Goal: Information Seeking & Learning: Learn about a topic

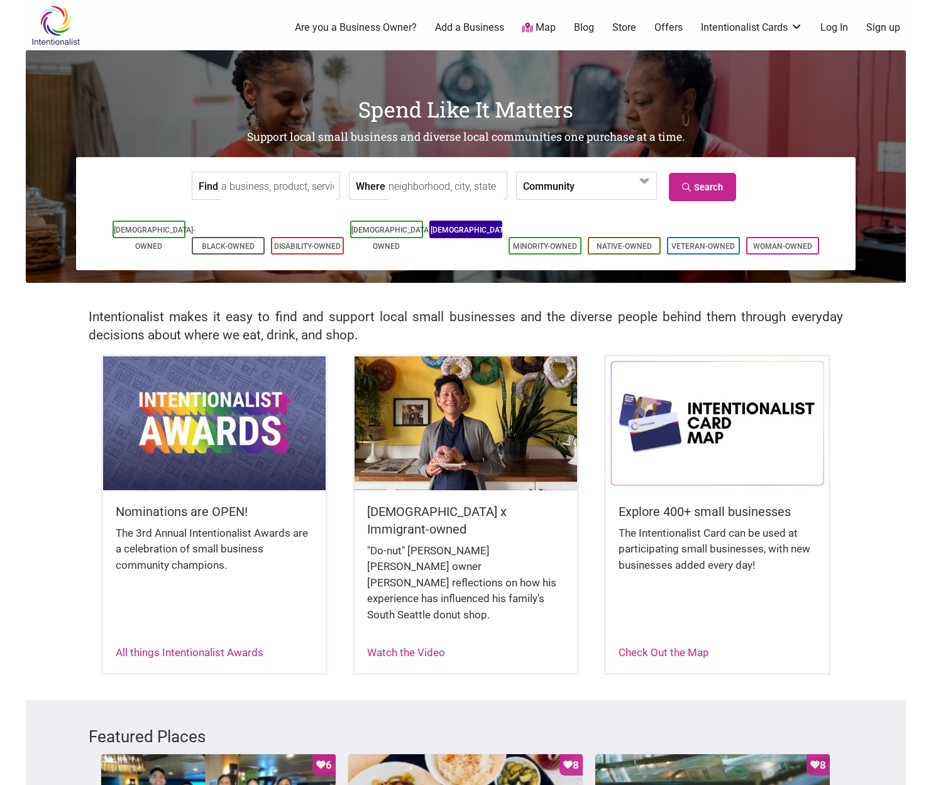
click at [465, 233] on link "[DEMOGRAPHIC_DATA]-Owned" at bounding box center [472, 238] width 82 height 25
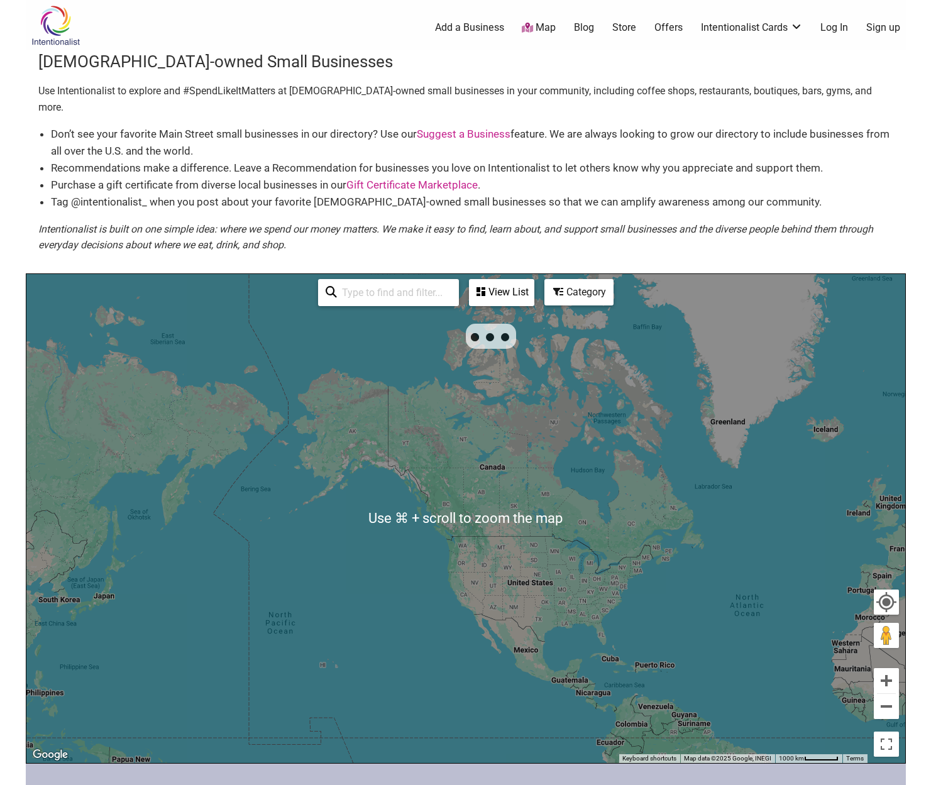
scroll to position [50, 0]
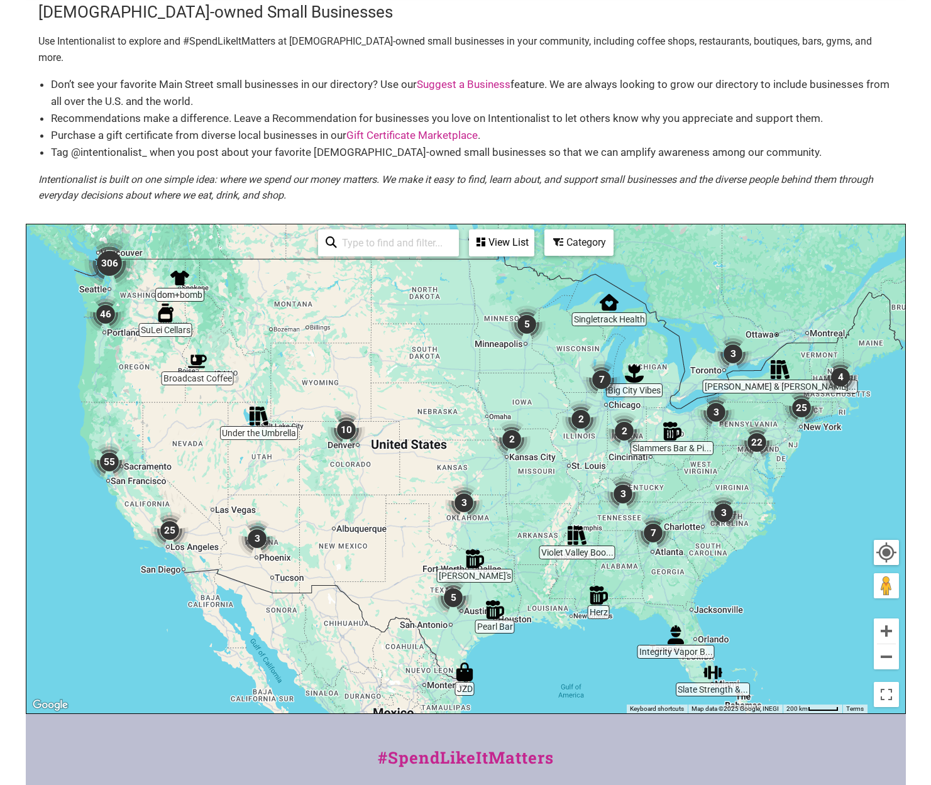
click at [104, 274] on div "To navigate, press the arrow keys." at bounding box center [465, 468] width 879 height 489
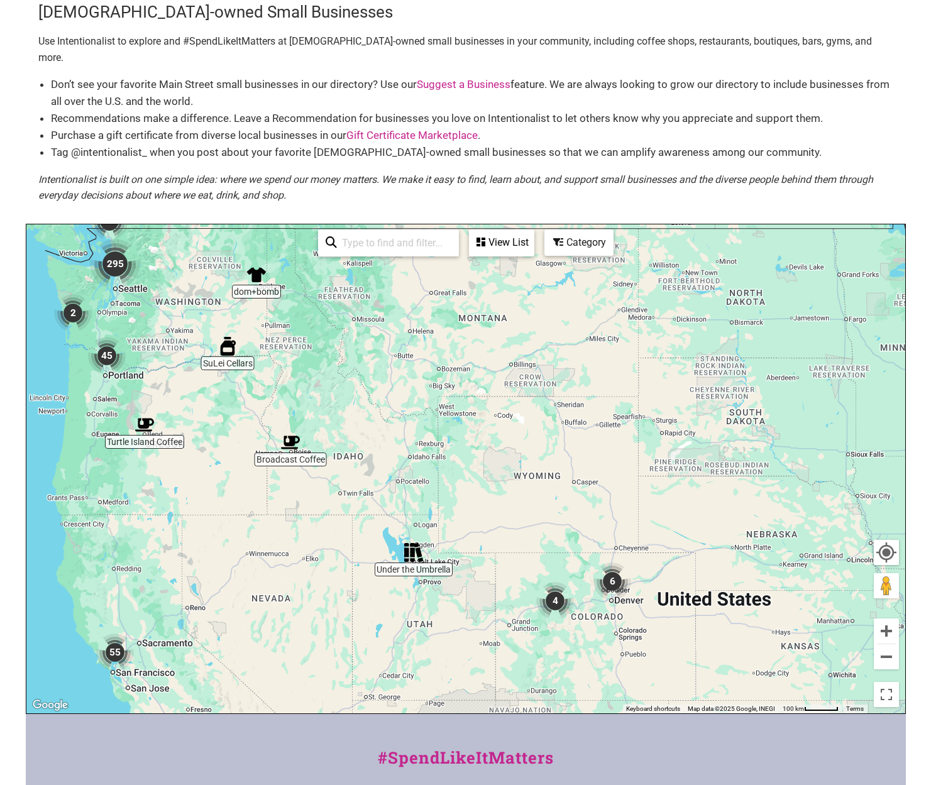
click at [115, 284] on div "To navigate, press the arrow keys." at bounding box center [465, 468] width 879 height 489
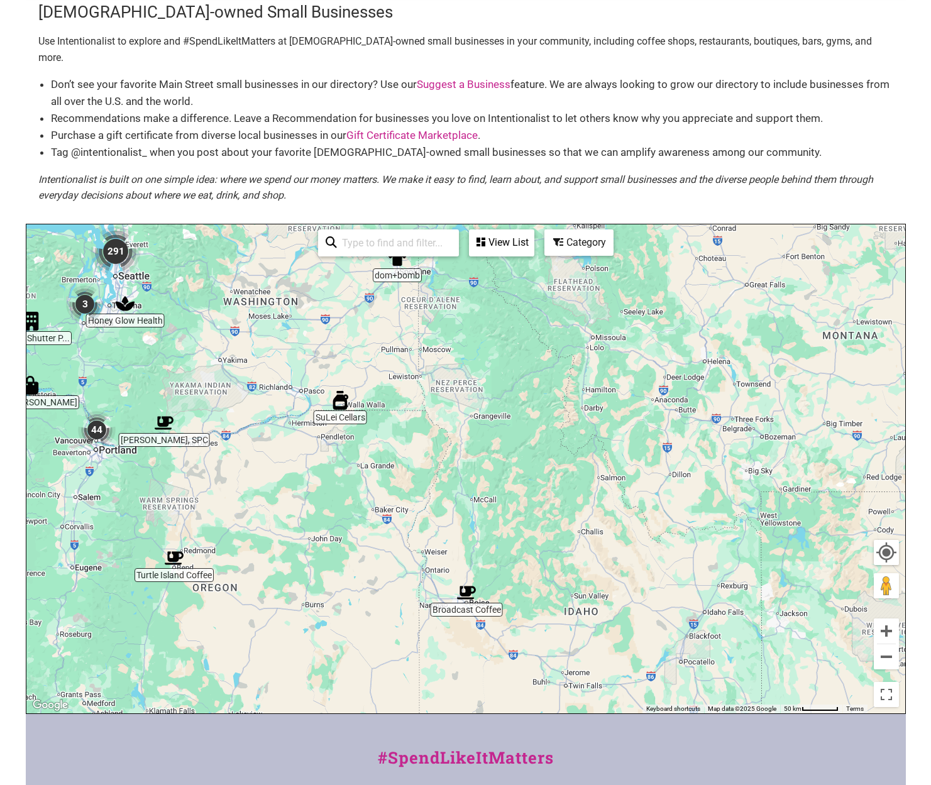
click at [114, 229] on img "291" at bounding box center [116, 251] width 50 height 50
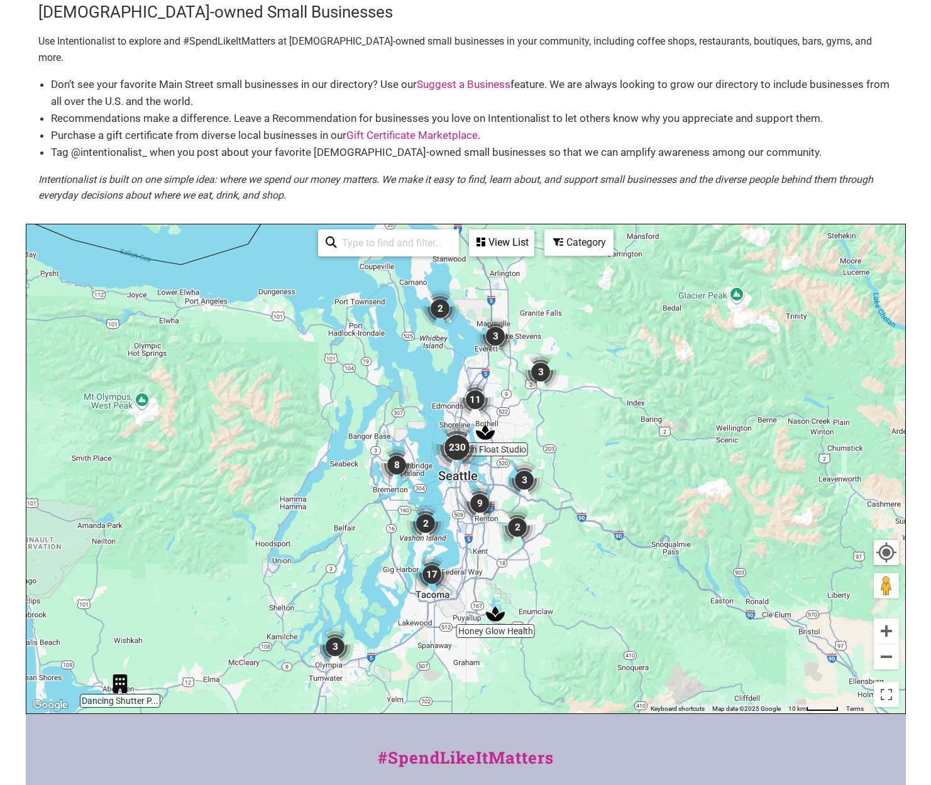
click at [451, 431] on img "230" at bounding box center [457, 447] width 50 height 50
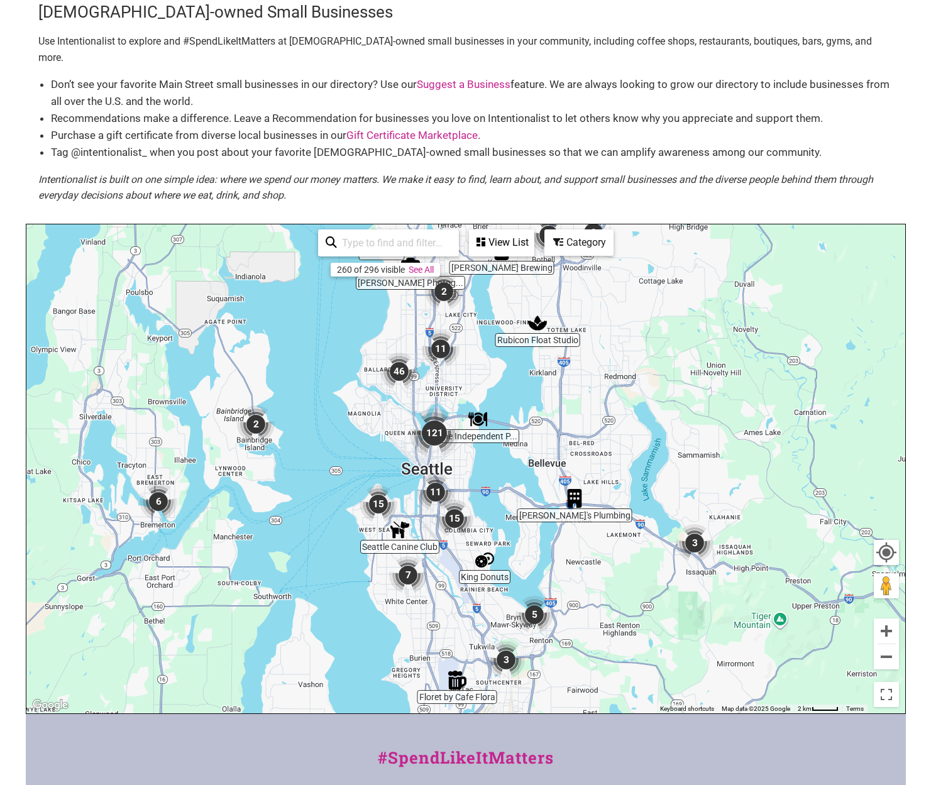
click at [463, 539] on div "To navigate, press the arrow keys." at bounding box center [465, 468] width 879 height 489
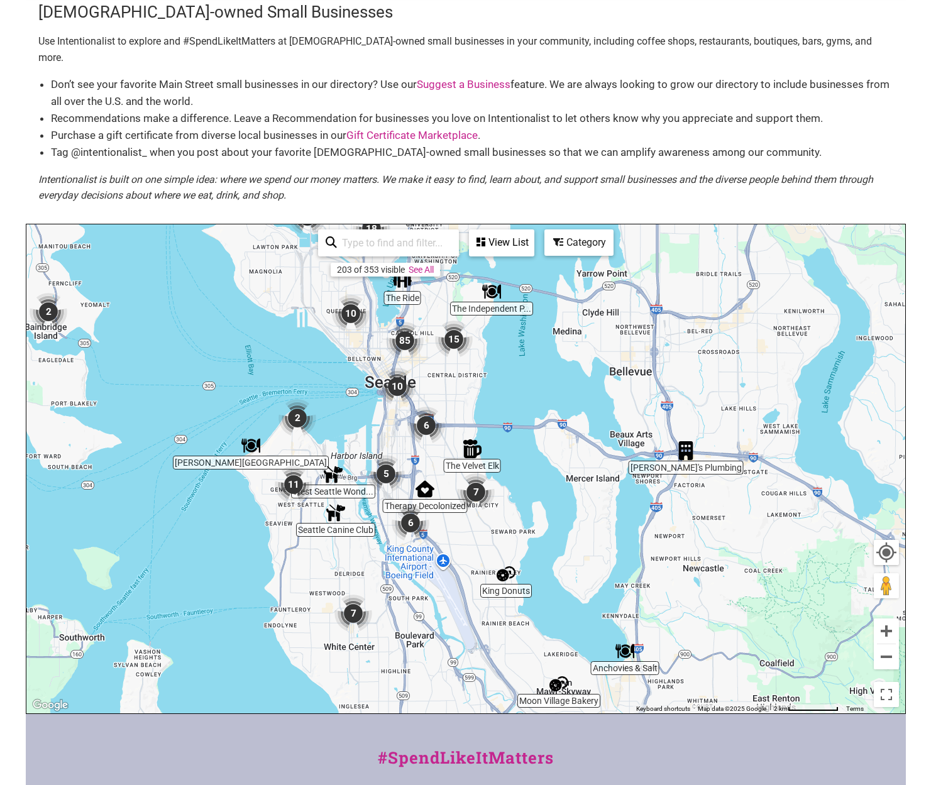
click at [471, 439] on img "The Velvet Elk" at bounding box center [472, 448] width 19 height 19
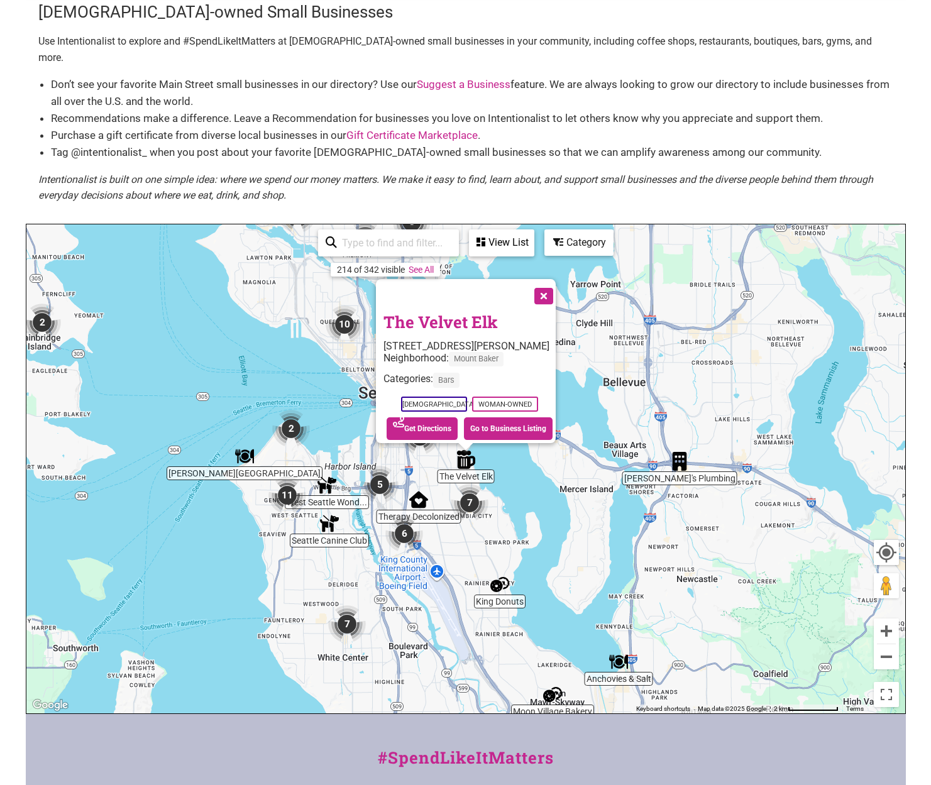
click at [500, 436] on div "To navigate, press the arrow keys. The Velvet Elk [STREET_ADDRESS][PERSON_NAME]…" at bounding box center [465, 468] width 879 height 489
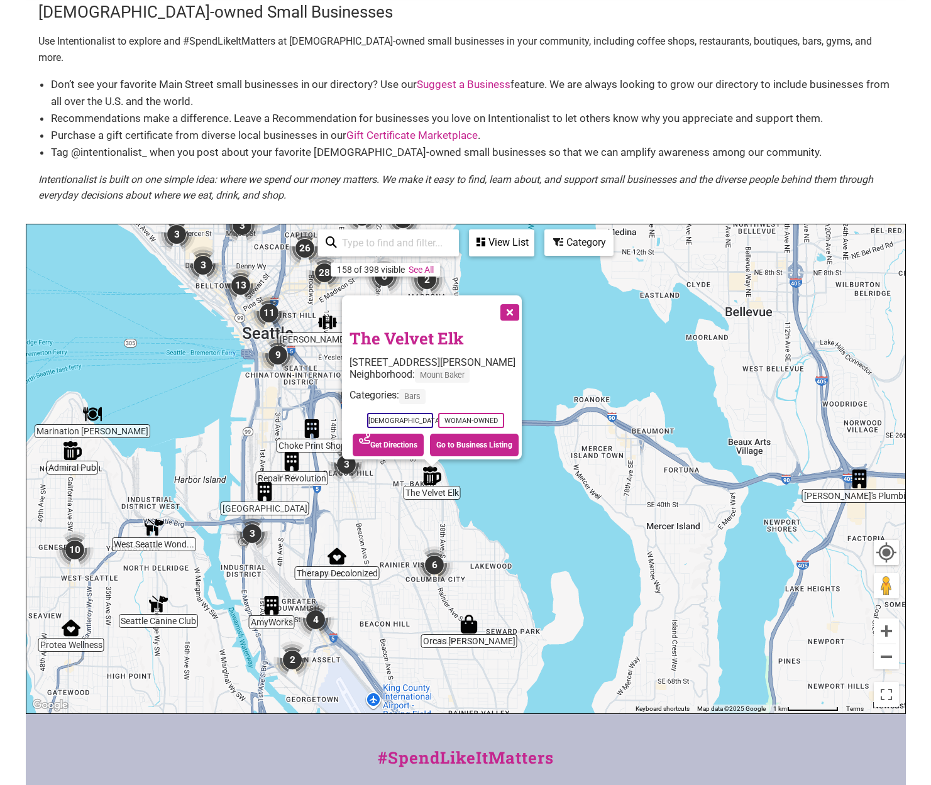
click at [435, 546] on img "6" at bounding box center [434, 565] width 38 height 38
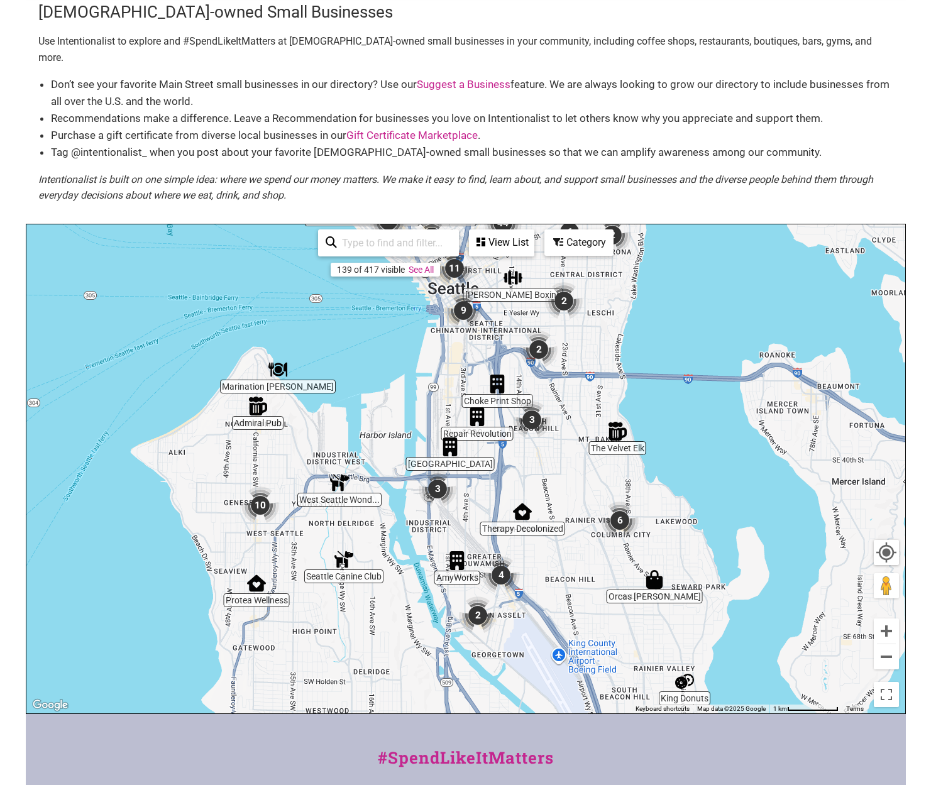
drag, startPoint x: 153, startPoint y: 463, endPoint x: 339, endPoint y: 449, distance: 185.9
click at [339, 449] on div "To navigate, press the arrow keys." at bounding box center [465, 468] width 879 height 489
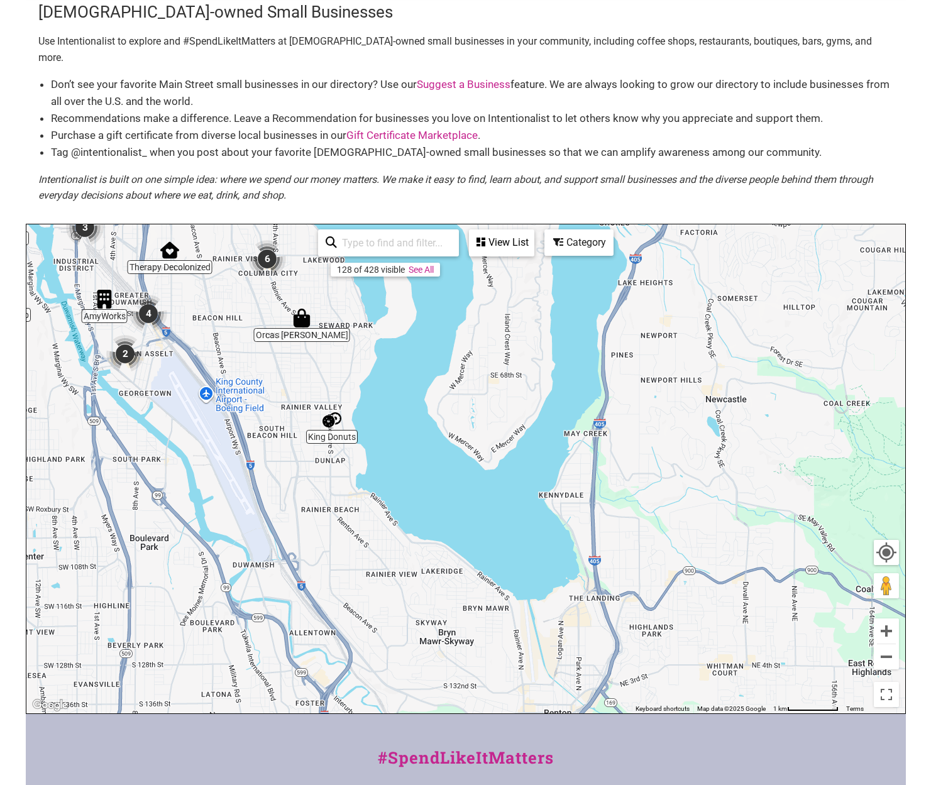
drag, startPoint x: 596, startPoint y: 544, endPoint x: 233, endPoint y: 278, distance: 450.2
click at [233, 278] on div "To navigate, press the arrow keys." at bounding box center [465, 468] width 879 height 489
click at [568, 566] on img "Anchovies & Salt" at bounding box center [568, 575] width 19 height 19
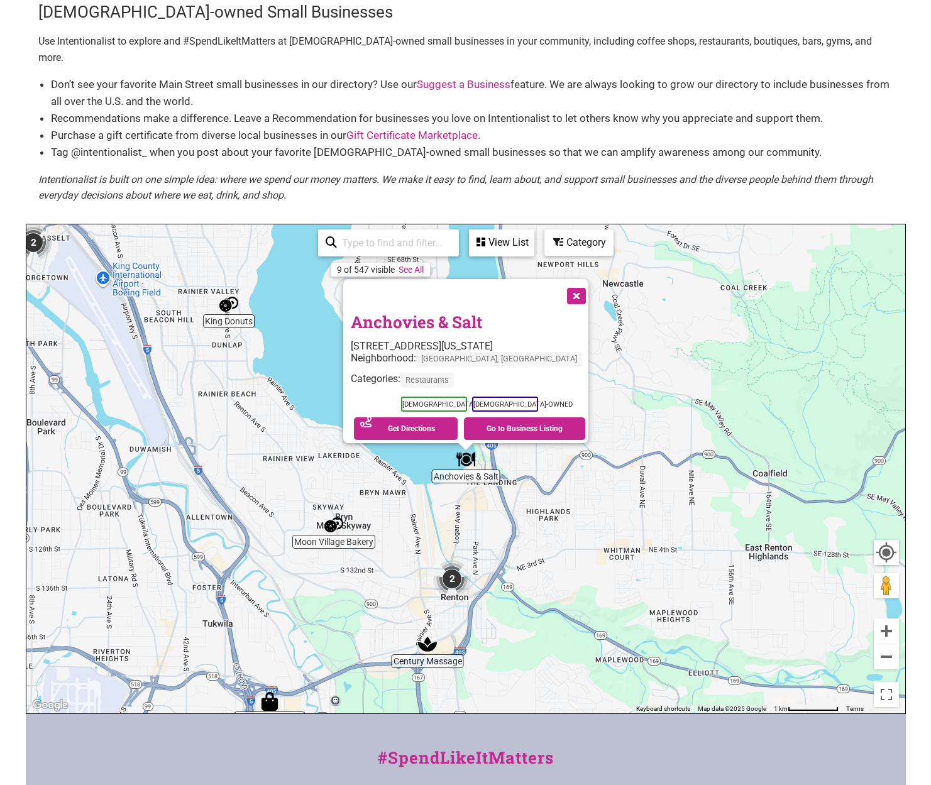
click at [478, 482] on div "To navigate, press the arrow keys. Anchovies & Salt [STREET_ADDRESS][US_STATE] …" at bounding box center [465, 468] width 879 height 489
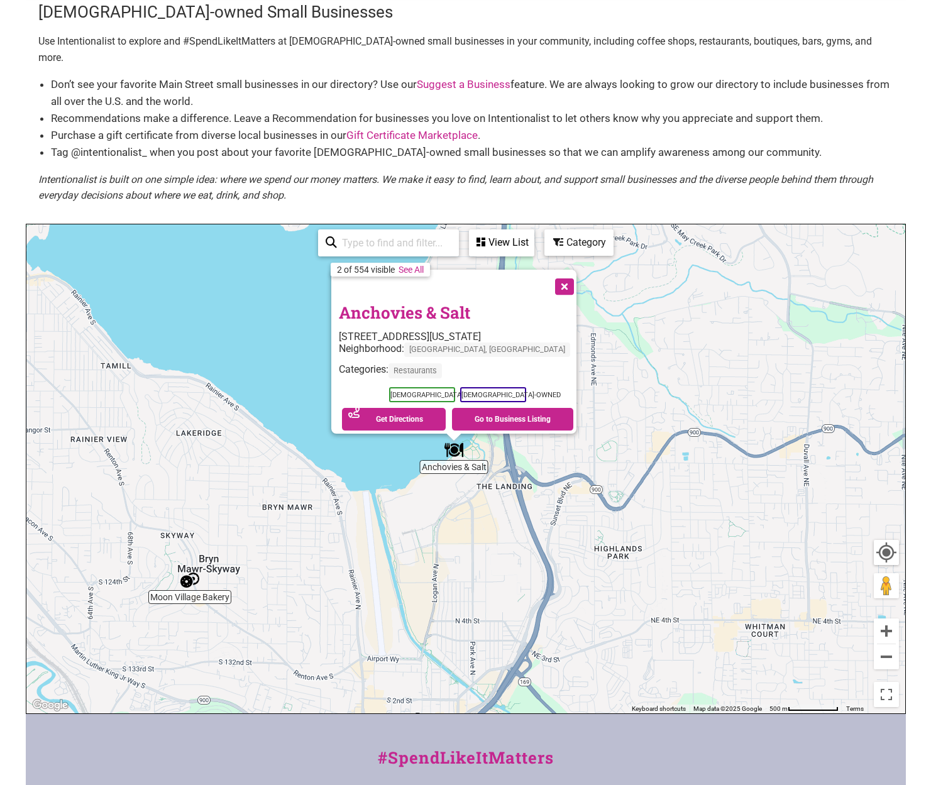
click at [454, 441] on img "Anchovies & Salt" at bounding box center [453, 450] width 19 height 19
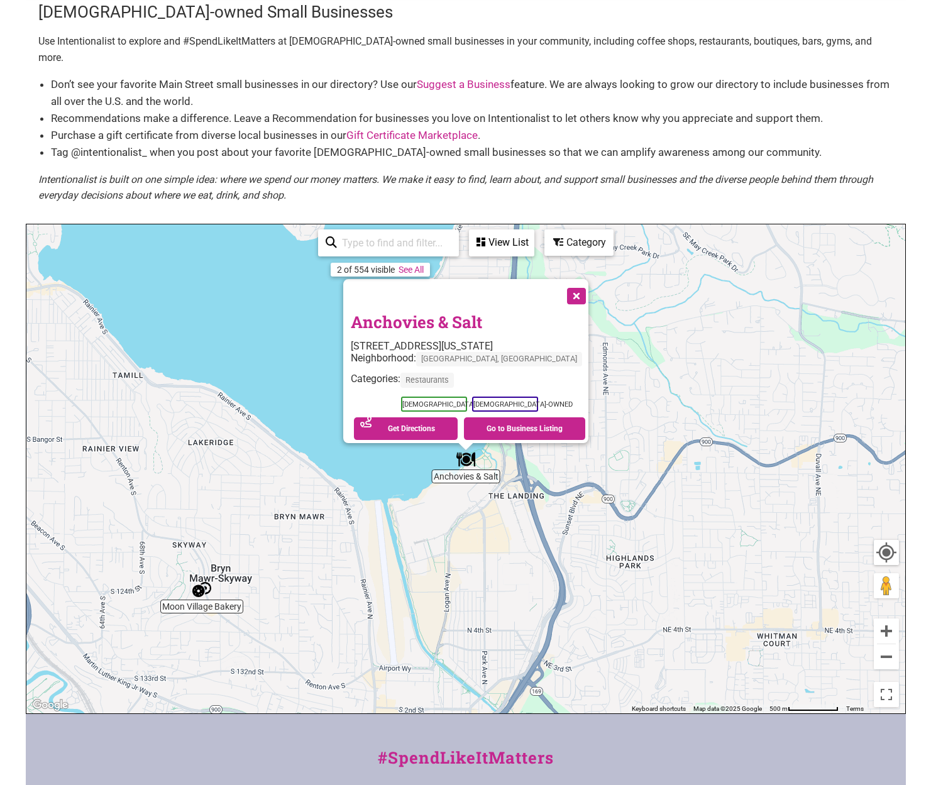
click at [434, 445] on div "To navigate, press the arrow keys. Anchovies & Salt [STREET_ADDRESS][US_STATE] …" at bounding box center [465, 468] width 879 height 489
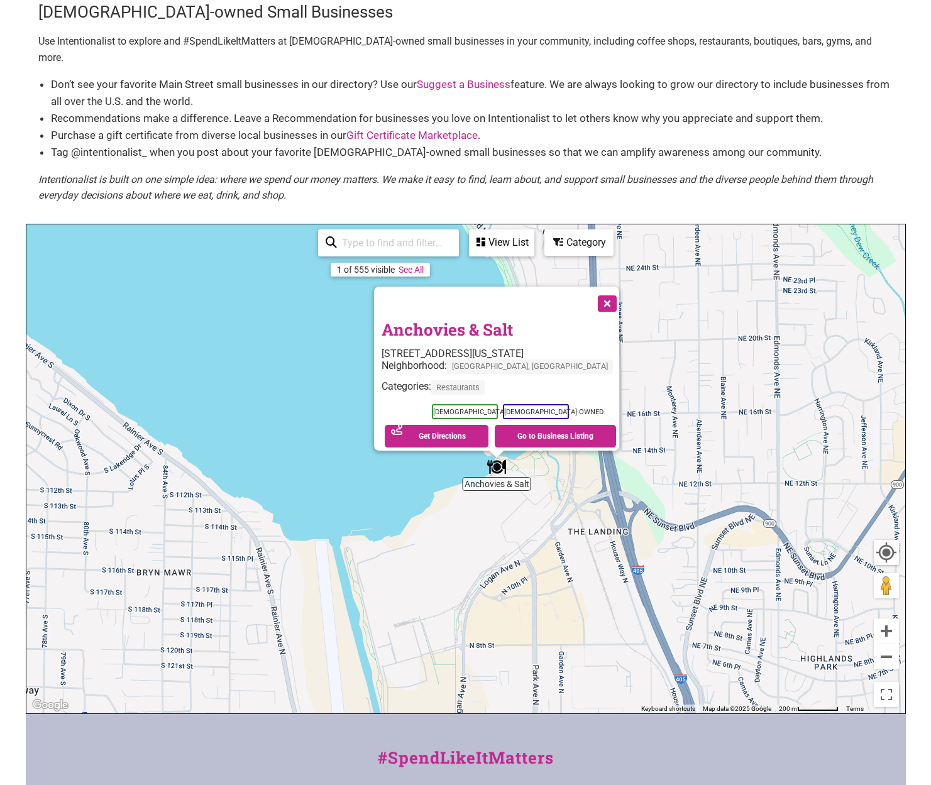
click at [475, 461] on div "To navigate, press the arrow keys. Anchovies & Salt [STREET_ADDRESS][US_STATE] …" at bounding box center [465, 468] width 879 height 489
click at [469, 455] on div "To navigate, press the arrow keys. Anchovies & Salt [STREET_ADDRESS][US_STATE] …" at bounding box center [465, 468] width 879 height 489
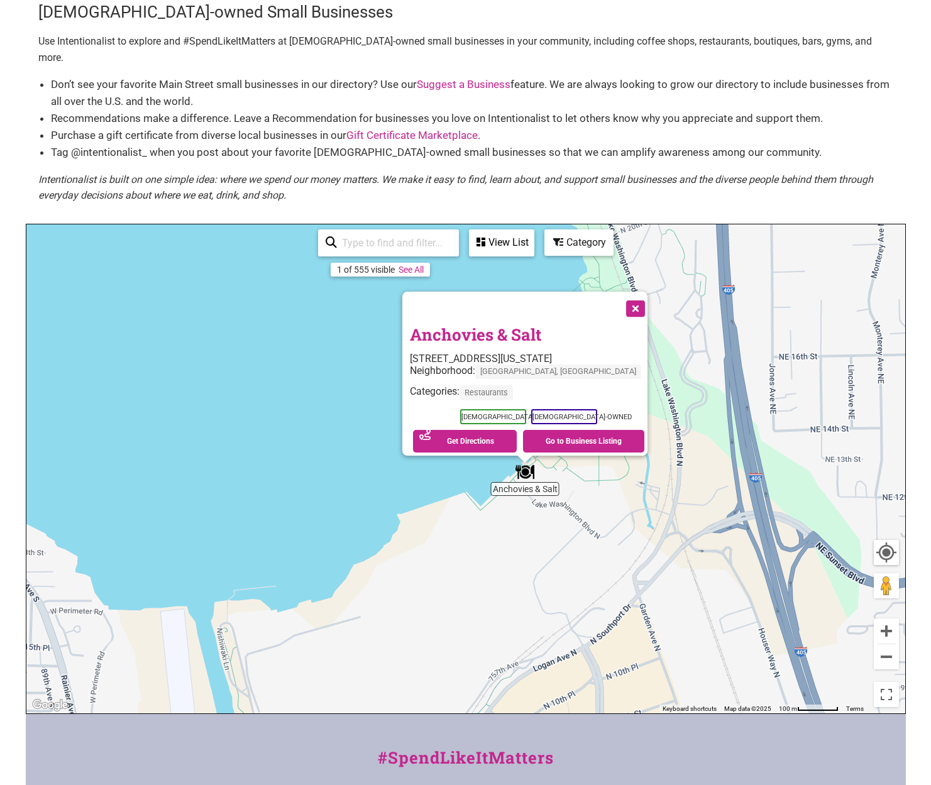
click at [469, 455] on div "To navigate, press the arrow keys. Anchovies & Salt [STREET_ADDRESS][US_STATE] …" at bounding box center [465, 468] width 879 height 489
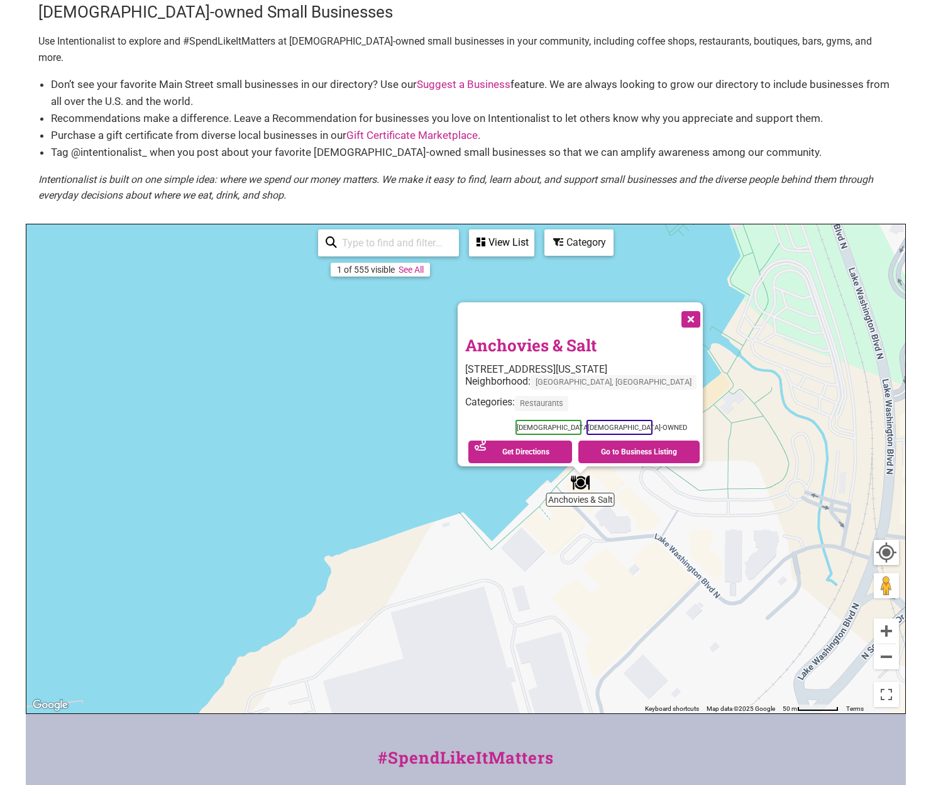
click at [583, 473] on img "Anchovies & Salt" at bounding box center [580, 482] width 19 height 19
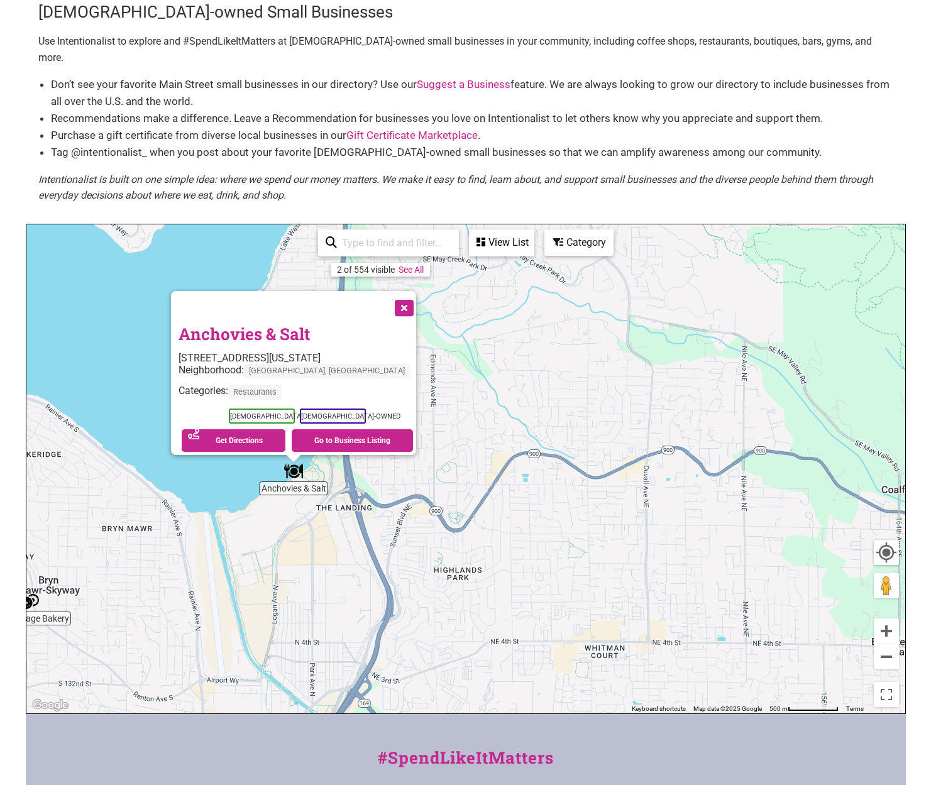
click at [407, 291] on button "Close" at bounding box center [402, 306] width 31 height 31
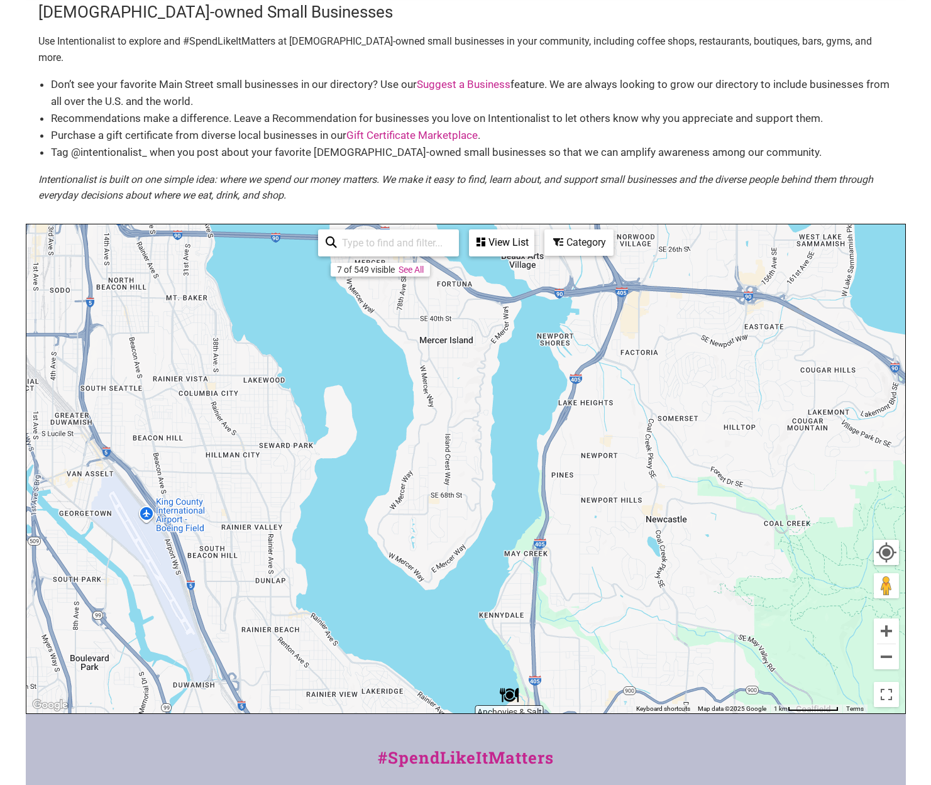
drag, startPoint x: 120, startPoint y: 415, endPoint x: 382, endPoint y: 597, distance: 318.9
click at [382, 597] on div "To navigate, press the arrow keys." at bounding box center [465, 468] width 879 height 489
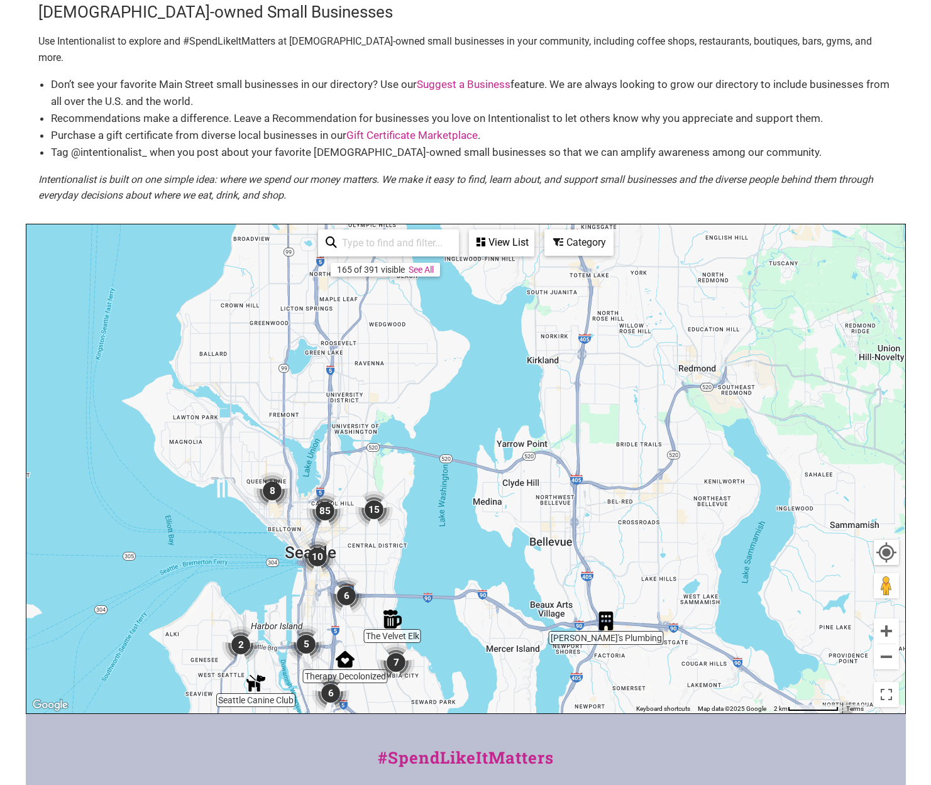
drag, startPoint x: 199, startPoint y: 314, endPoint x: 399, endPoint y: 565, distance: 321.6
click at [399, 565] on div "To navigate, press the arrow keys." at bounding box center [465, 468] width 879 height 489
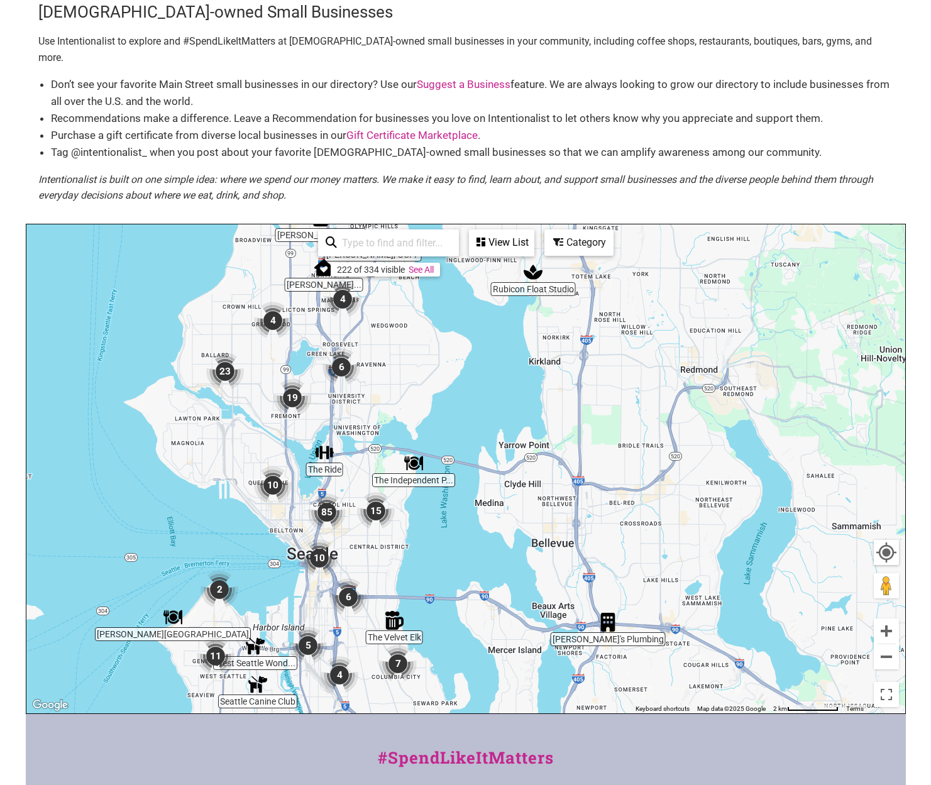
click at [269, 431] on div "To navigate, press the arrow keys." at bounding box center [465, 468] width 879 height 489
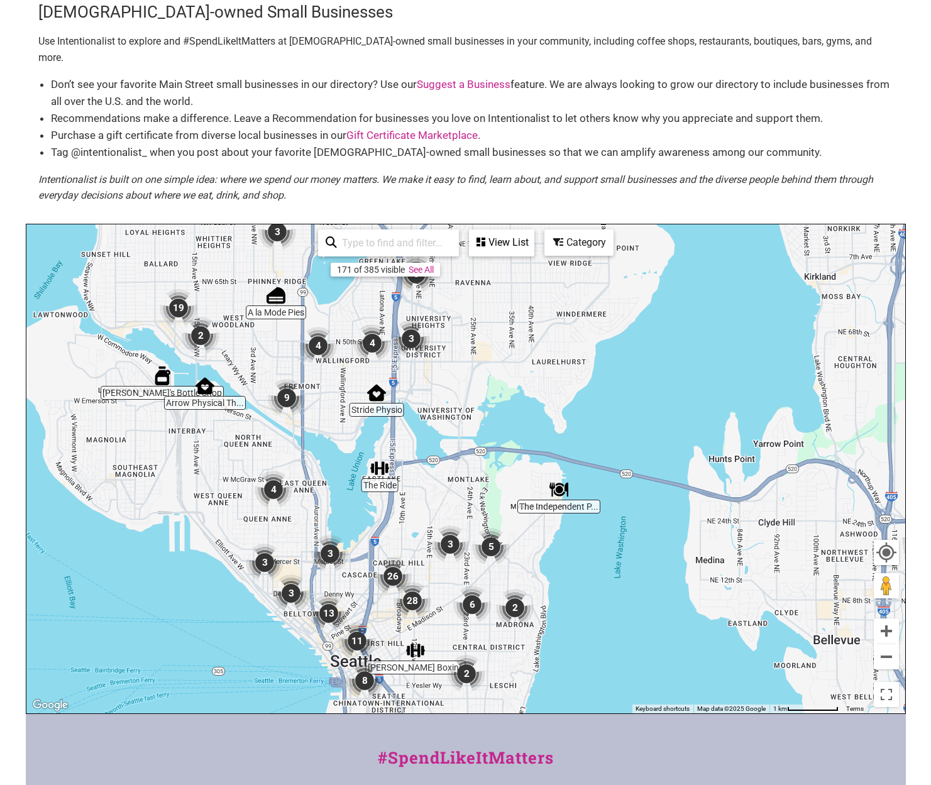
click at [327, 535] on img "3" at bounding box center [330, 554] width 38 height 38
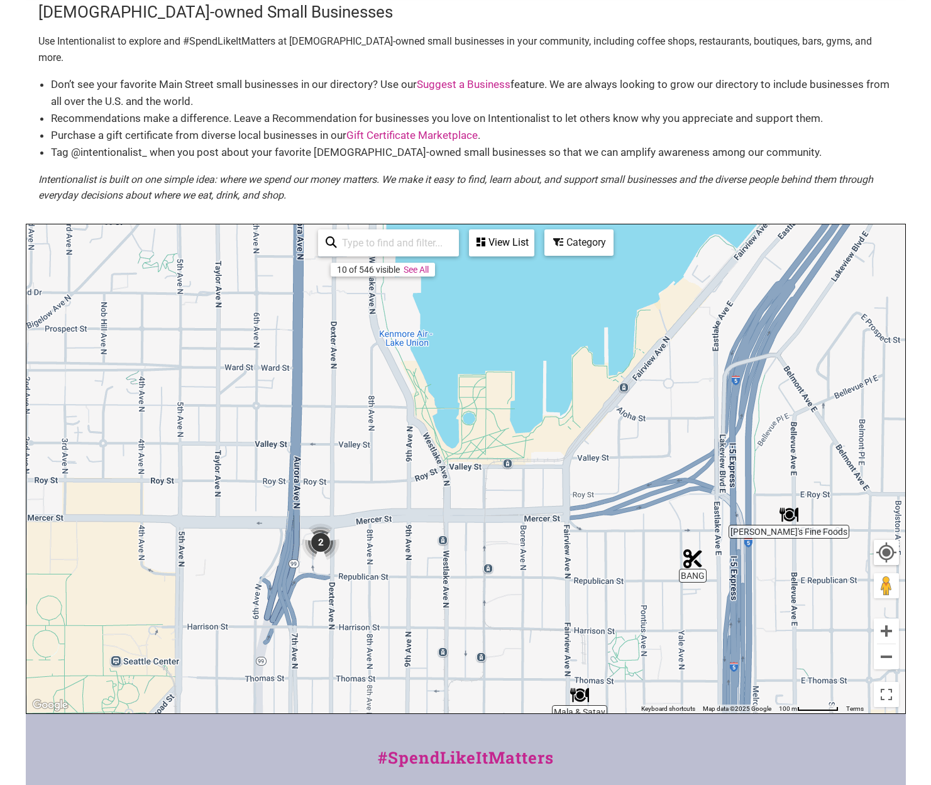
drag, startPoint x: 359, startPoint y: 385, endPoint x: 414, endPoint y: 508, distance: 135.4
click at [414, 508] on div "To navigate, press the arrow keys." at bounding box center [465, 468] width 879 height 489
click at [316, 524] on img "2" at bounding box center [321, 543] width 38 height 38
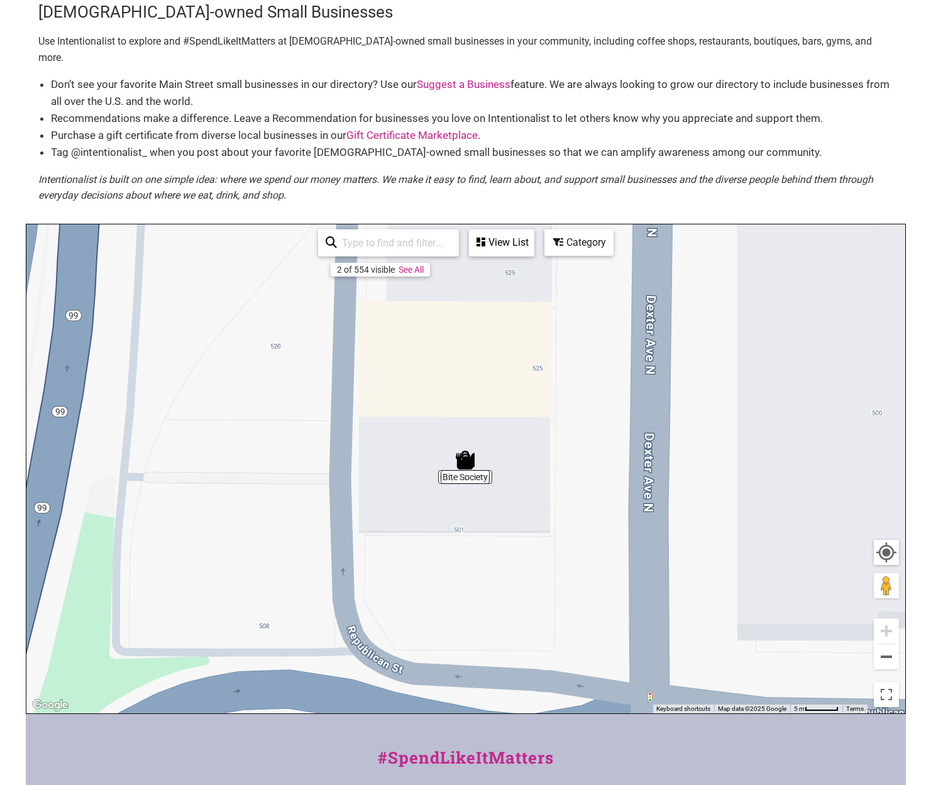
click at [470, 451] on img "Bite Society" at bounding box center [465, 460] width 19 height 19
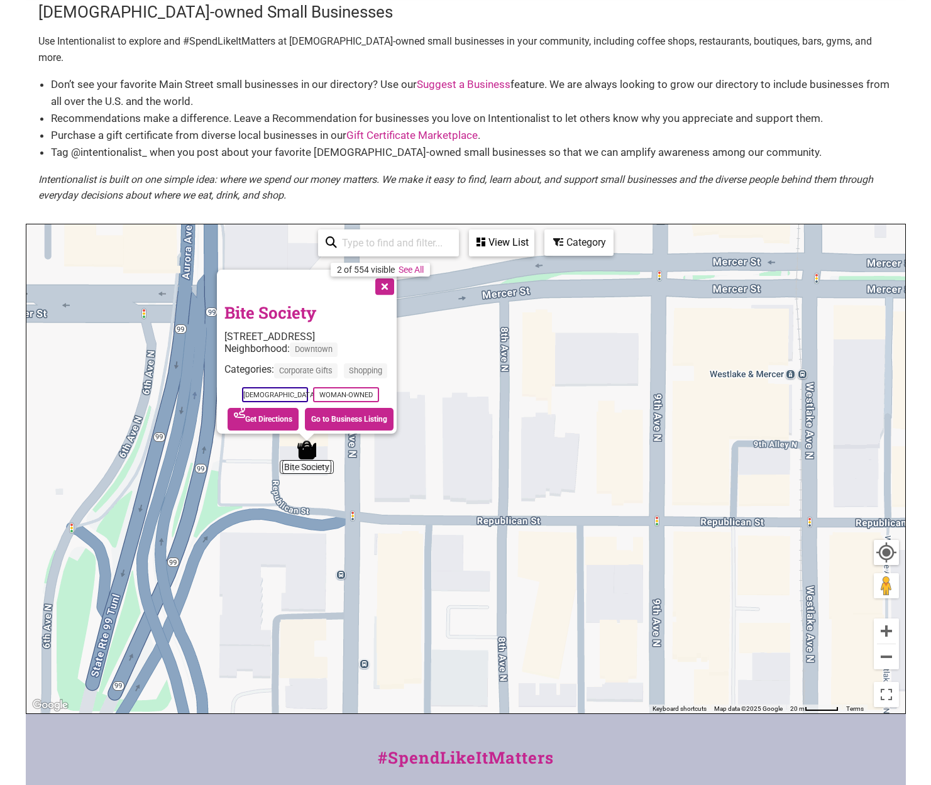
click at [389, 270] on button "Close" at bounding box center [383, 285] width 31 height 31
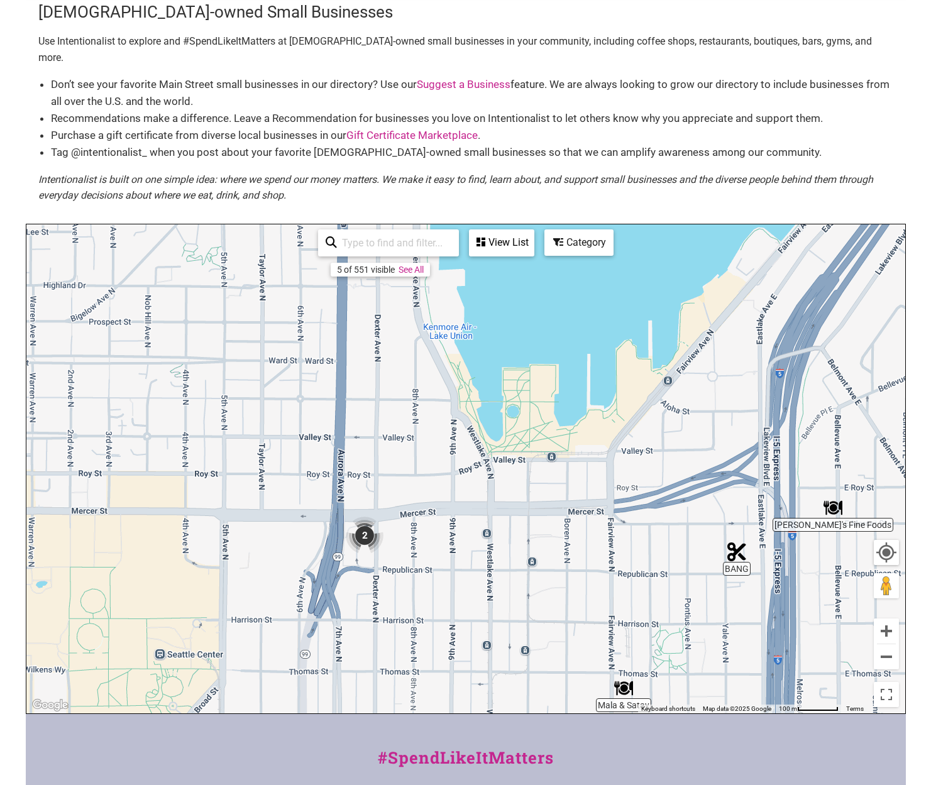
drag, startPoint x: 485, startPoint y: 362, endPoint x: 529, endPoint y: 534, distance: 177.6
click at [529, 534] on div "To navigate, press the arrow keys." at bounding box center [465, 468] width 879 height 489
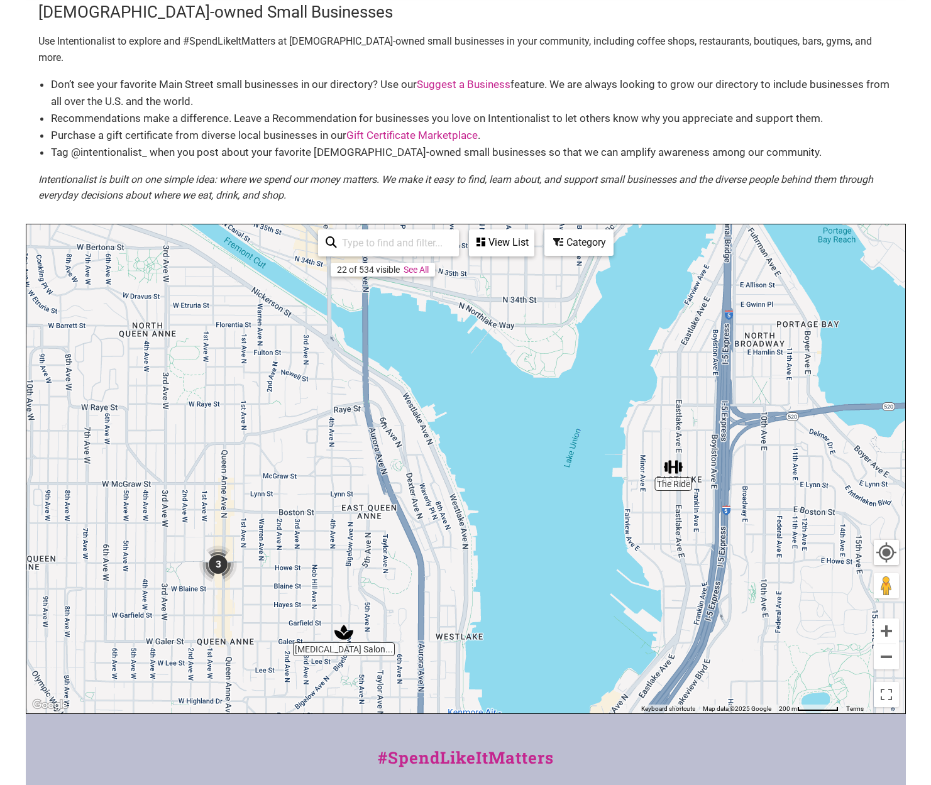
drag, startPoint x: 525, startPoint y: 390, endPoint x: 503, endPoint y: 609, distance: 220.5
click at [503, 609] on div "To navigate, press the arrow keys." at bounding box center [465, 468] width 879 height 489
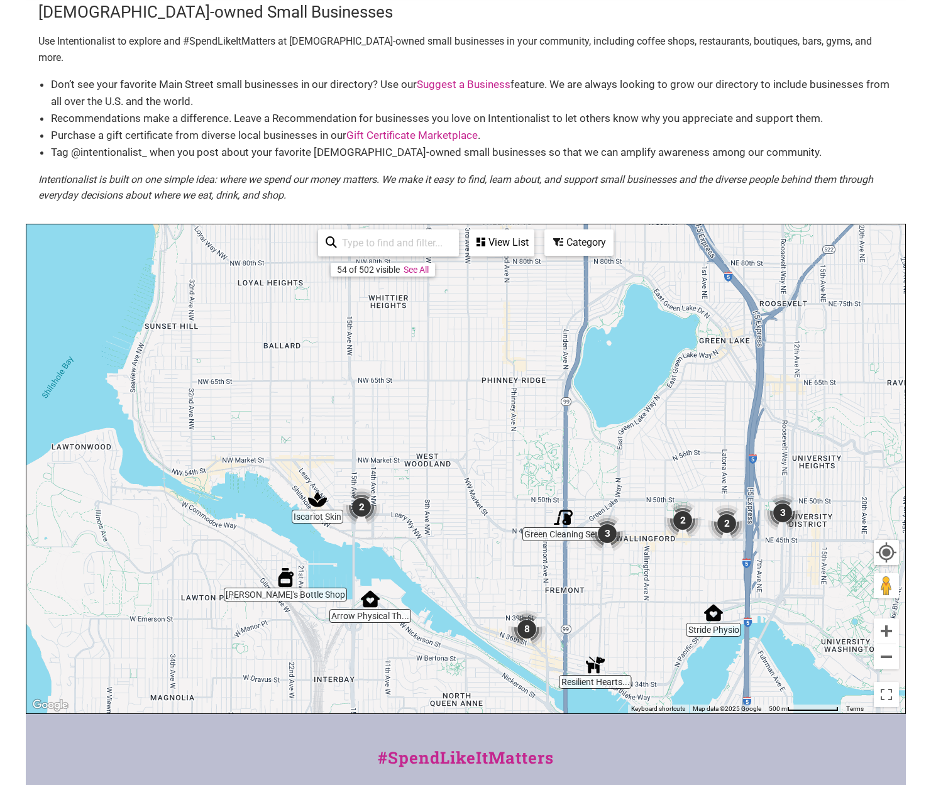
drag, startPoint x: 490, startPoint y: 329, endPoint x: 632, endPoint y: 612, distance: 316.2
click at [632, 612] on div "To navigate, press the arrow keys." at bounding box center [465, 468] width 879 height 489
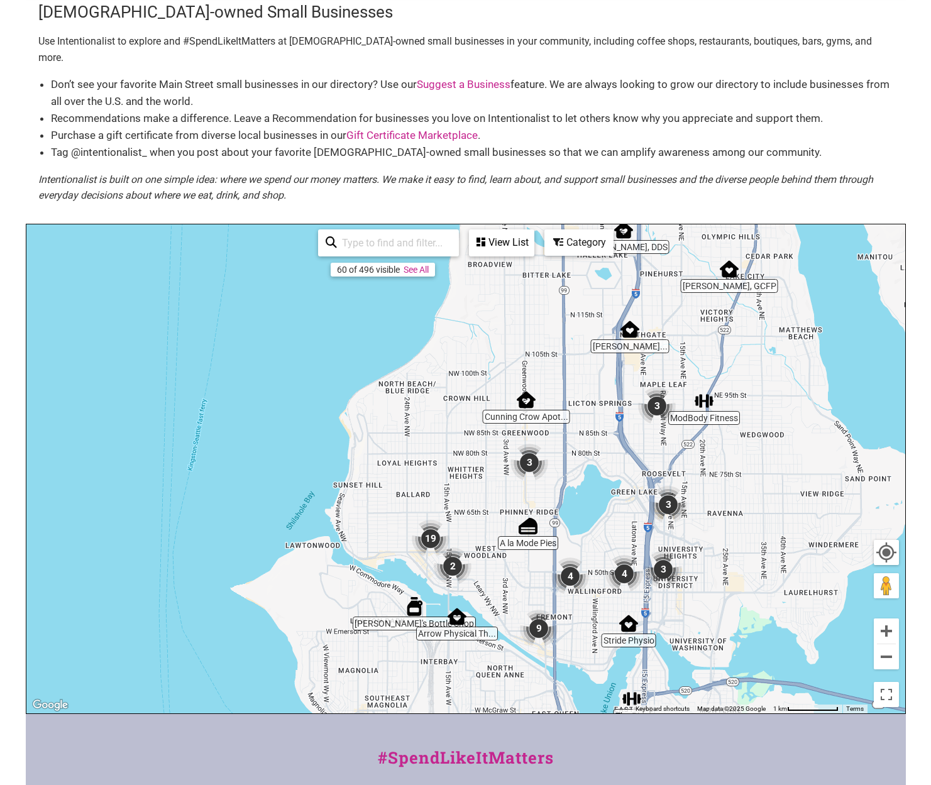
click at [595, 486] on div "To navigate, press the arrow keys." at bounding box center [465, 468] width 879 height 489
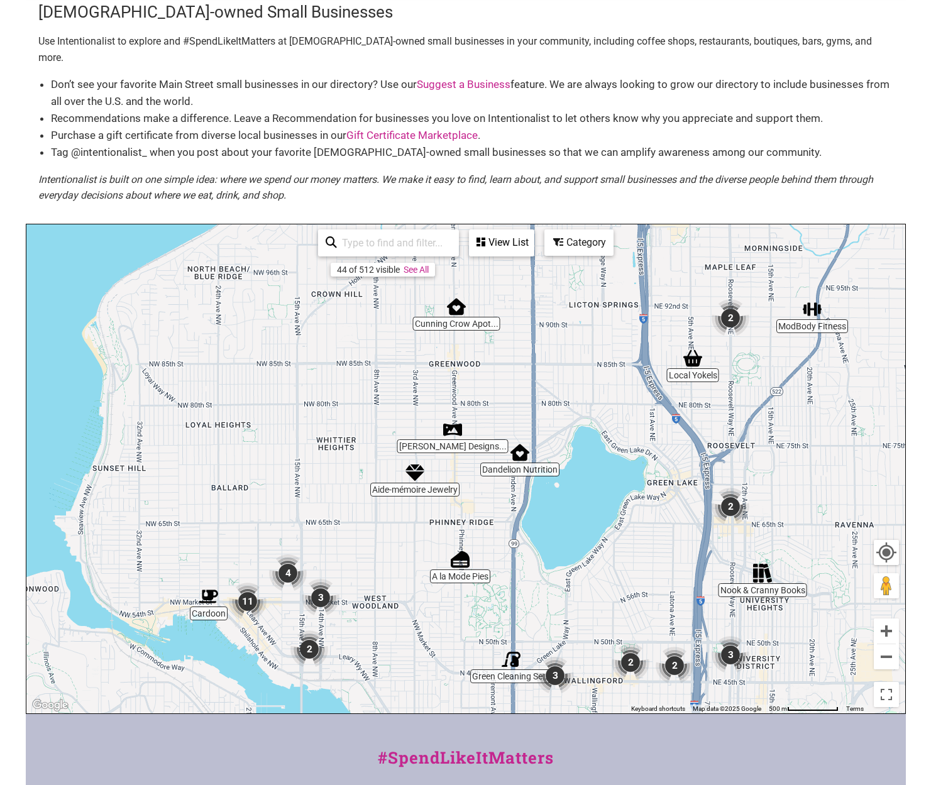
click at [402, 231] on input "search" at bounding box center [394, 243] width 114 height 25
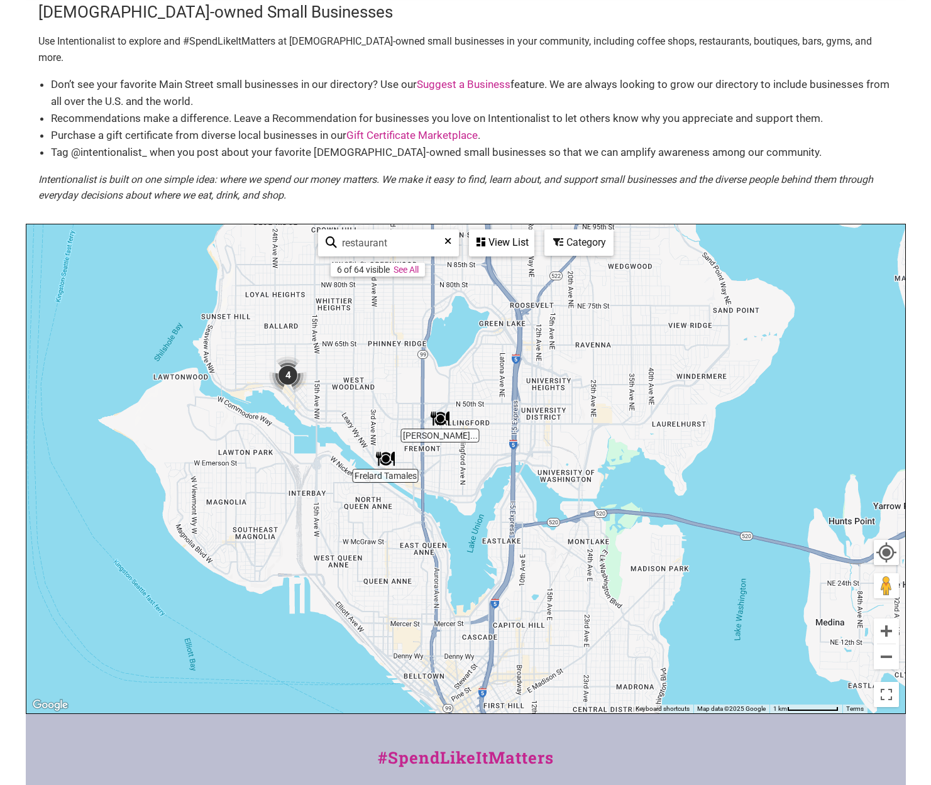
drag, startPoint x: 612, startPoint y: 615, endPoint x: 544, endPoint y: 434, distance: 193.3
click at [544, 434] on div "To navigate, press the arrow keys." at bounding box center [465, 468] width 879 height 489
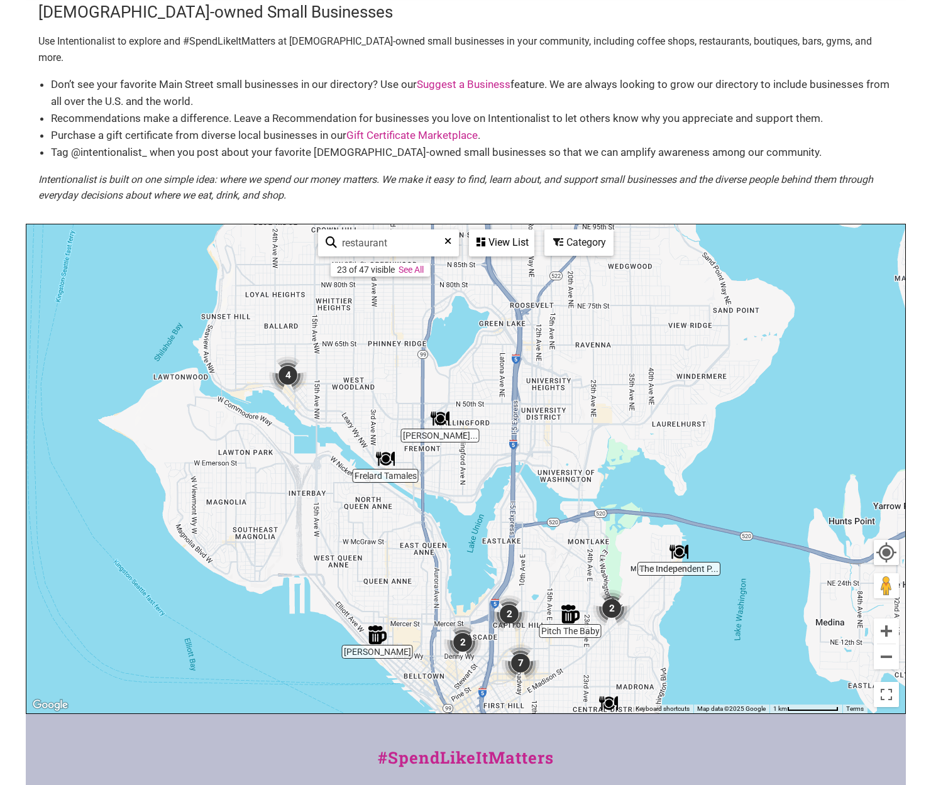
click at [441, 409] on img "Tutta Bella Neapolitan Pizzeria" at bounding box center [440, 418] width 19 height 19
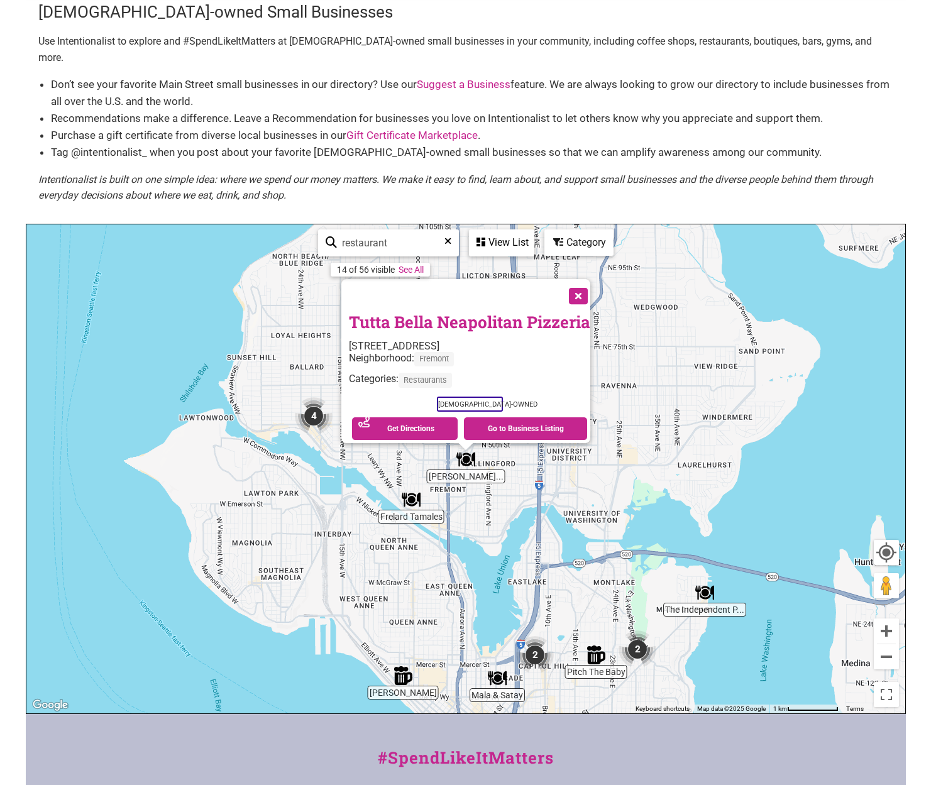
click at [290, 406] on div "To navigate, press the arrow keys. Tutta Bella Neapolitan Pizzeria [STREET_ADDR…" at bounding box center [465, 468] width 879 height 489
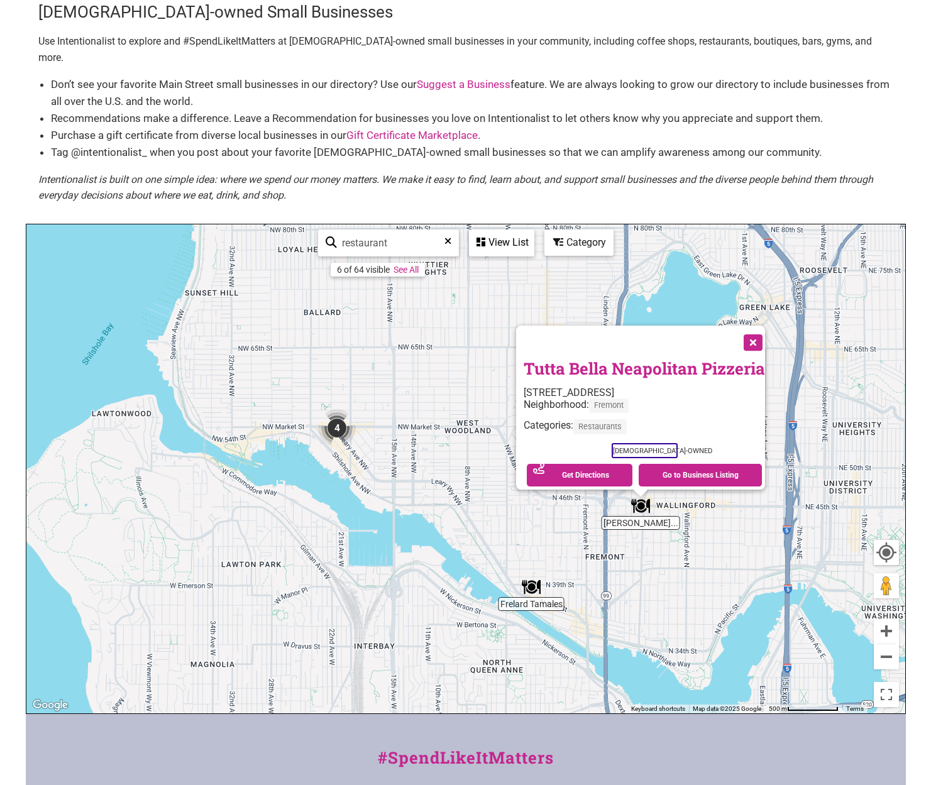
click at [339, 414] on img "4" at bounding box center [337, 428] width 38 height 38
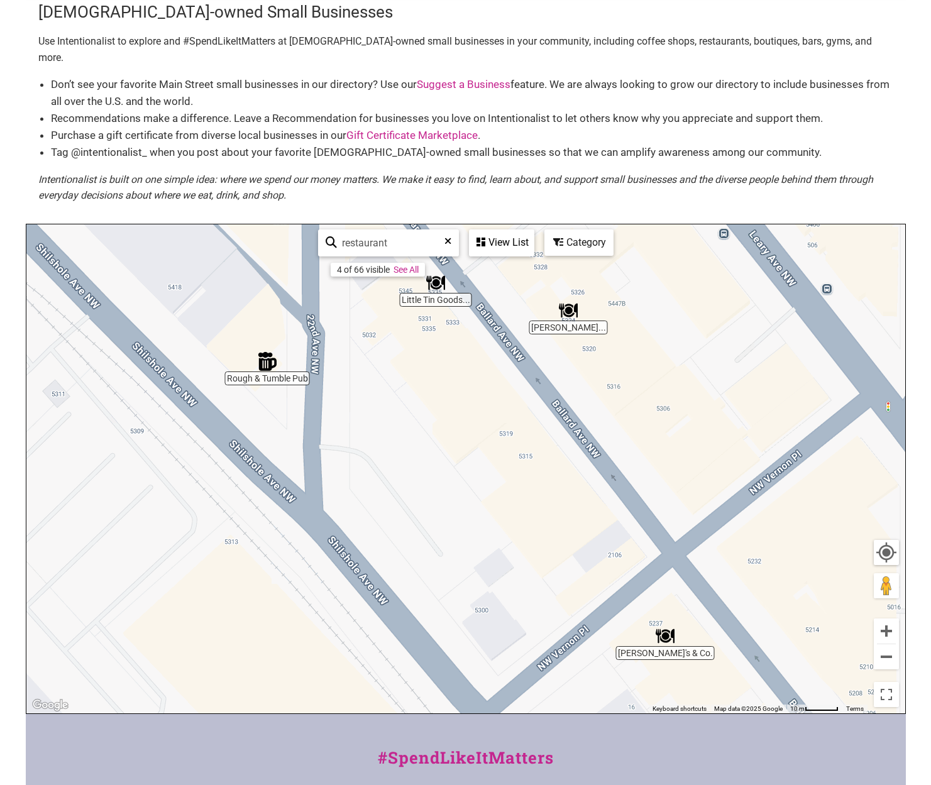
click at [439, 273] on img "Little Tin Goods & Apothecary Cabinet" at bounding box center [435, 282] width 19 height 19
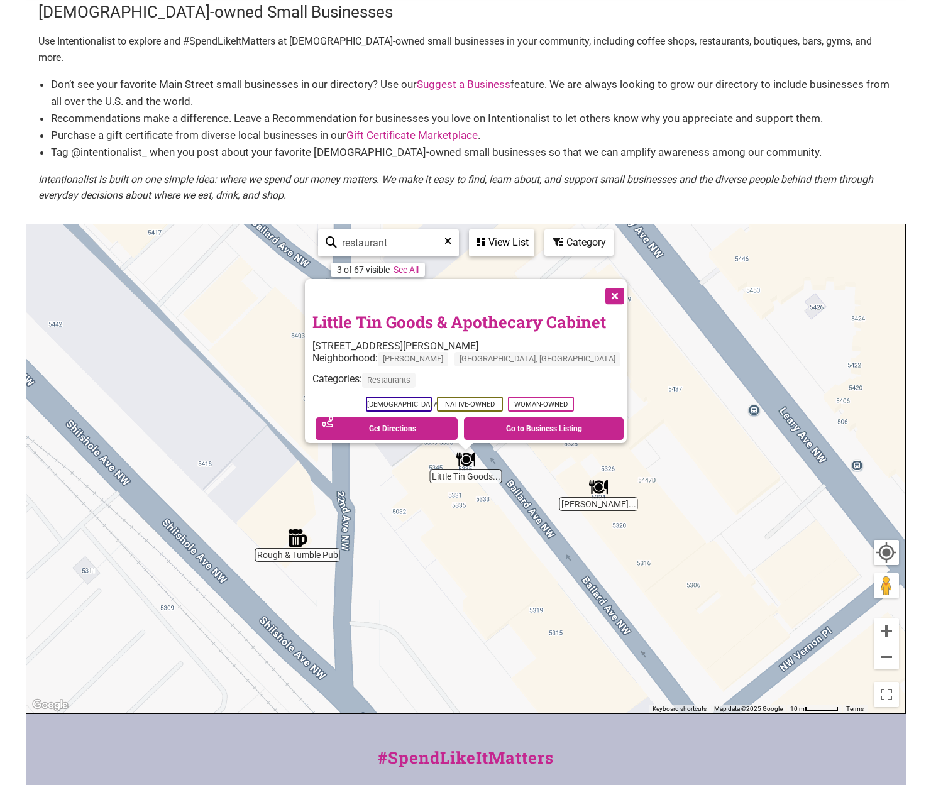
click at [587, 491] on div "To navigate, press the arrow keys. Little Tin Goods & Apothecary Cabinet [STREE…" at bounding box center [465, 468] width 879 height 489
click at [598, 478] on img "Moshi Moshi Sushi & Izakaya" at bounding box center [598, 487] width 19 height 19
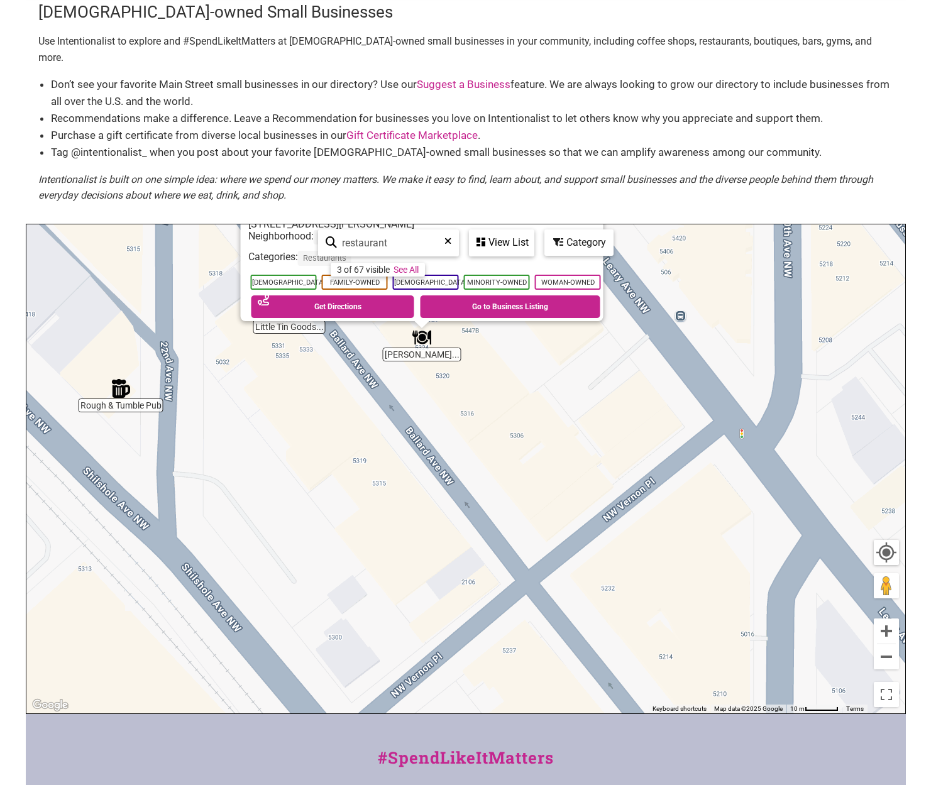
drag, startPoint x: 602, startPoint y: 587, endPoint x: 558, endPoint y: 462, distance: 132.6
click at [558, 462] on div "To navigate, press the arrow keys. Moshi Moshi [PERSON_NAME] & [PERSON_NAME] [S…" at bounding box center [465, 468] width 879 height 489
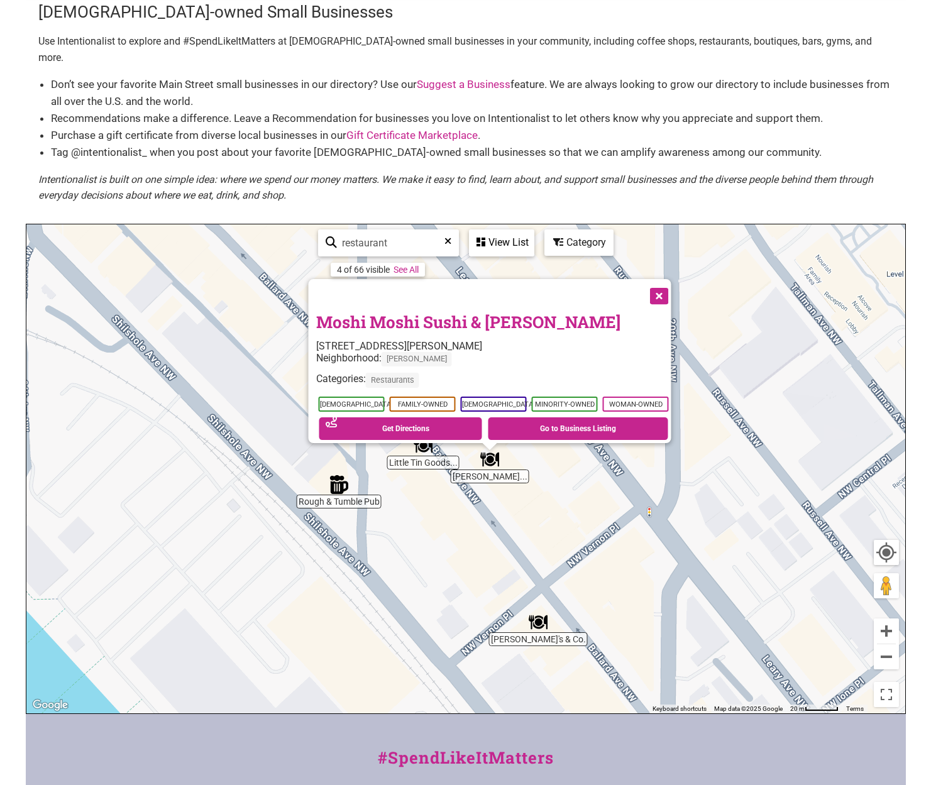
click at [536, 617] on div "To navigate, press the arrow keys. Moshi Moshi [PERSON_NAME] & [PERSON_NAME] [S…" at bounding box center [465, 468] width 879 height 489
click at [536, 613] on img "Percy's & Co." at bounding box center [538, 622] width 19 height 19
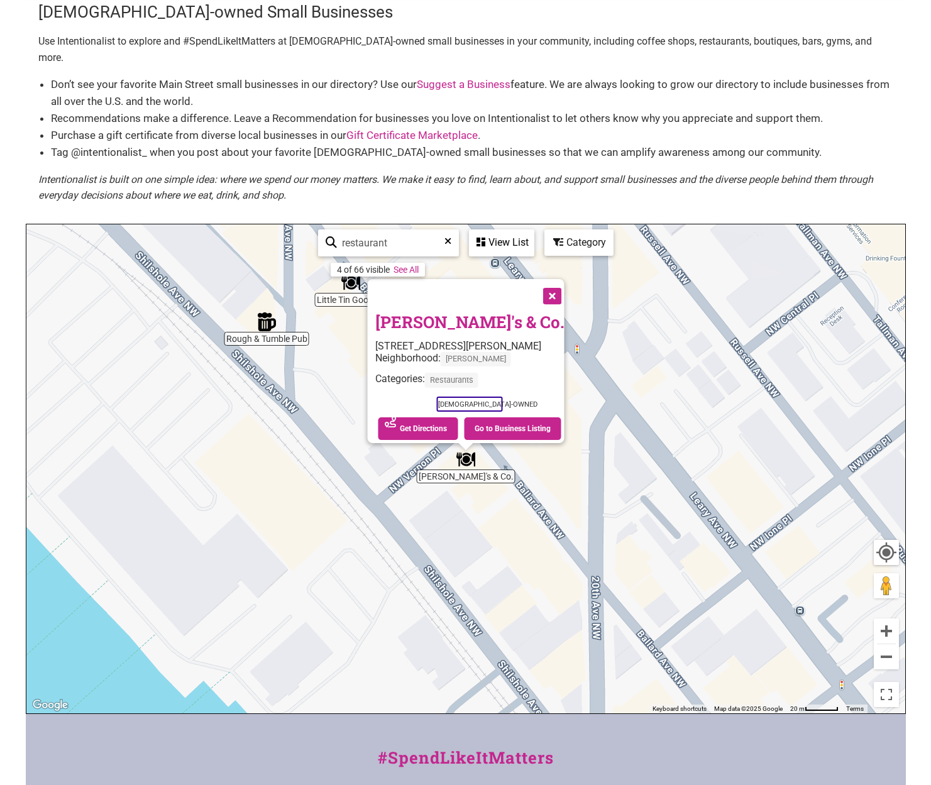
click at [608, 388] on div "To navigate, press the arrow keys. Percy's & Co. [STREET_ADDRESS][PERSON_NAME] …" at bounding box center [465, 468] width 879 height 489
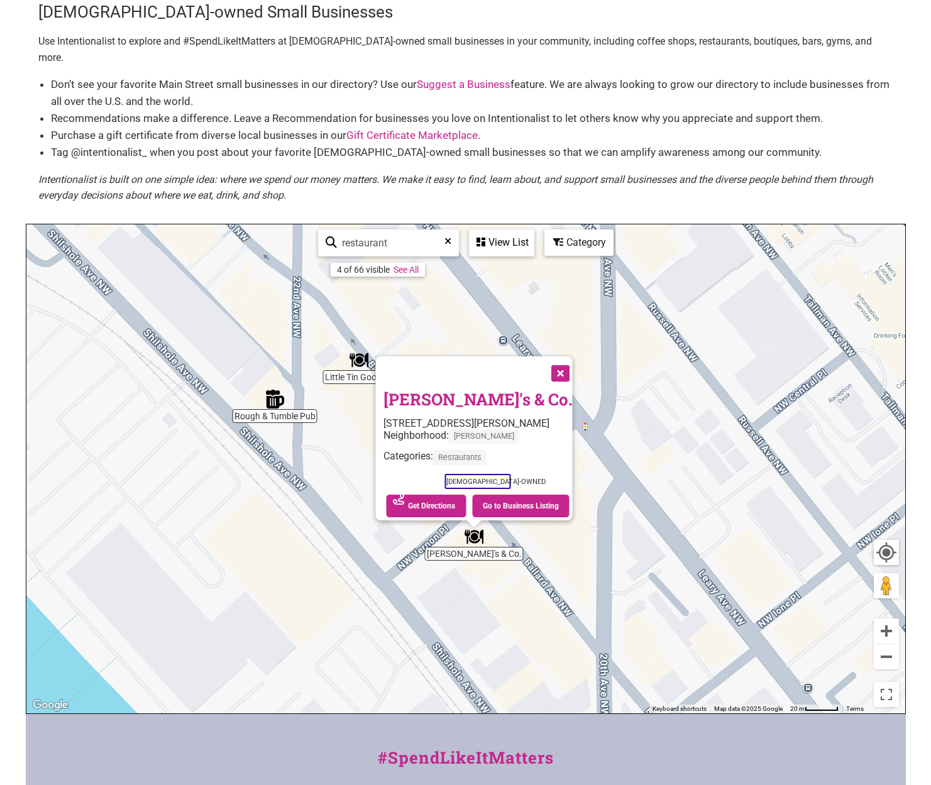
drag, startPoint x: 616, startPoint y: 370, endPoint x: 625, endPoint y: 450, distance: 80.4
click at [625, 450] on div "To navigate, press the arrow keys. Percy's & Co. [STREET_ADDRESS][PERSON_NAME] …" at bounding box center [465, 468] width 879 height 489
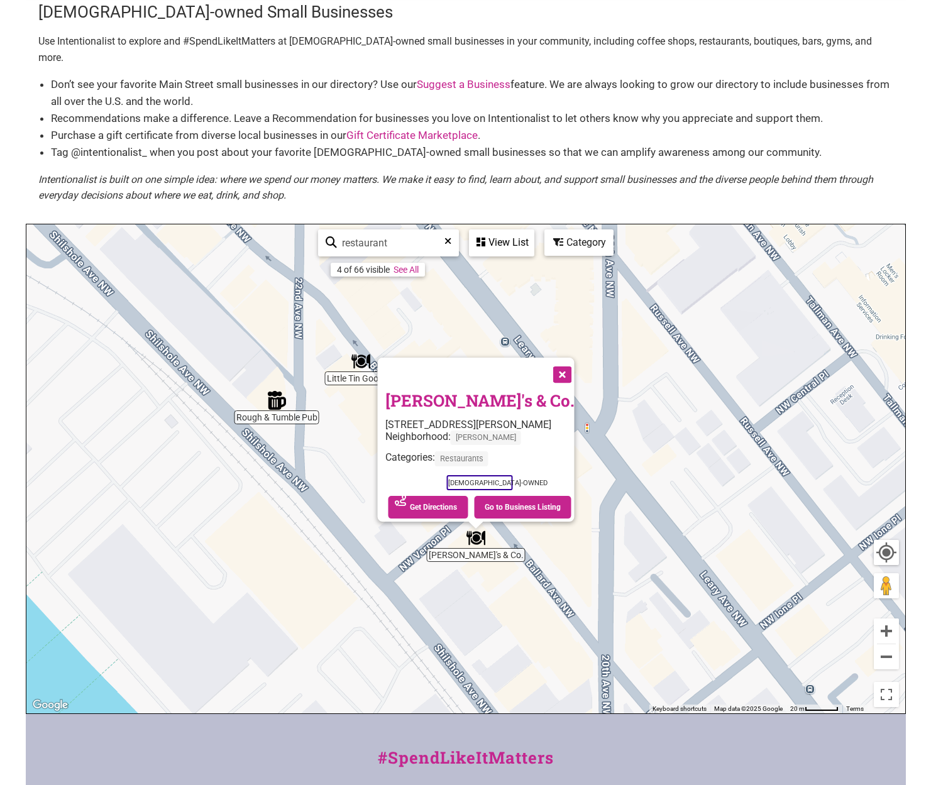
click at [562, 358] on button "Close" at bounding box center [560, 373] width 31 height 31
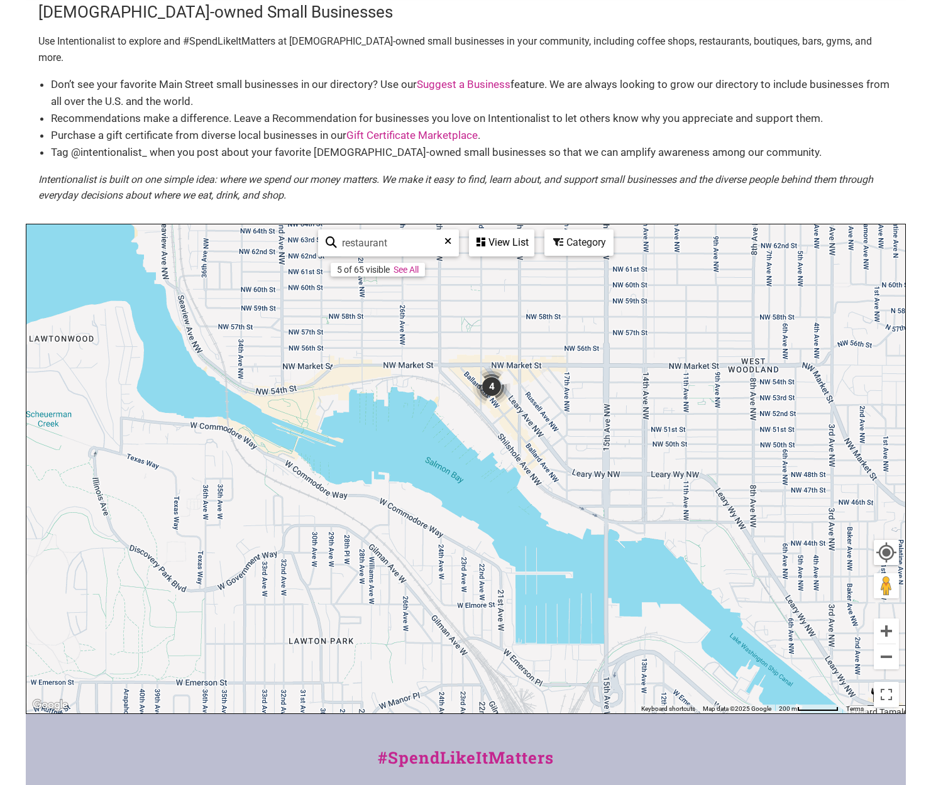
drag, startPoint x: 798, startPoint y: 441, endPoint x: 421, endPoint y: 382, distance: 381.1
click at [421, 382] on div "To navigate, press the arrow keys." at bounding box center [465, 468] width 879 height 489
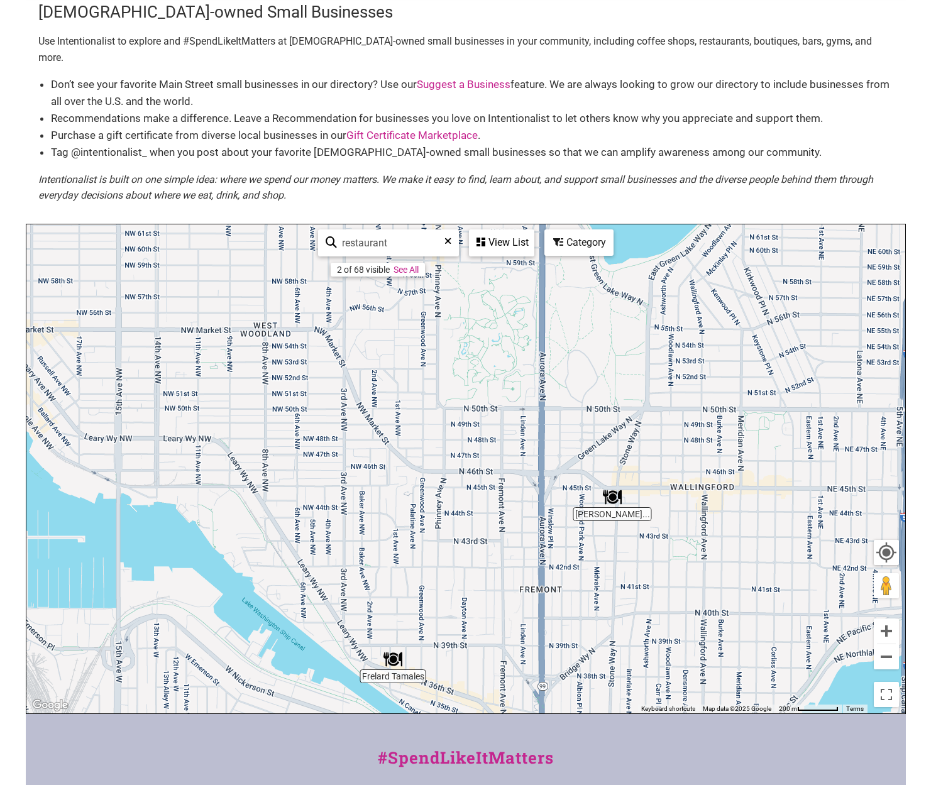
drag, startPoint x: 827, startPoint y: 469, endPoint x: 730, endPoint y: 469, distance: 96.2
click at [730, 469] on div "To navigate, press the arrow keys." at bounding box center [465, 468] width 879 height 489
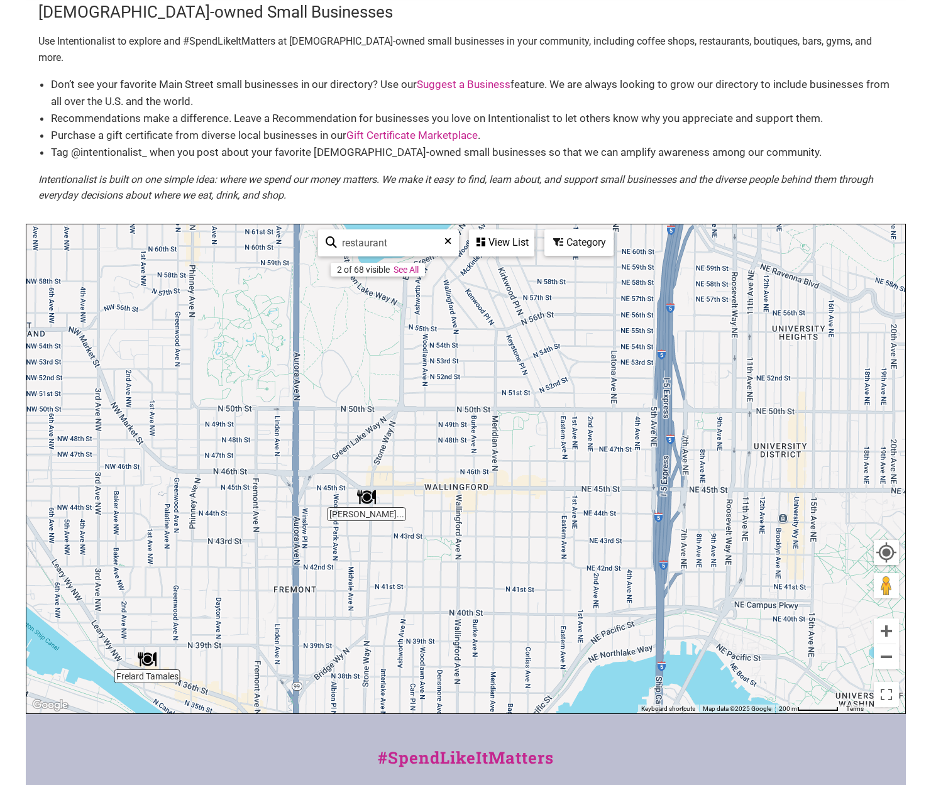
drag, startPoint x: 838, startPoint y: 483, endPoint x: 785, endPoint y: 483, distance: 53.4
click at [789, 483] on div "To navigate, press the arrow keys." at bounding box center [465, 468] width 879 height 489
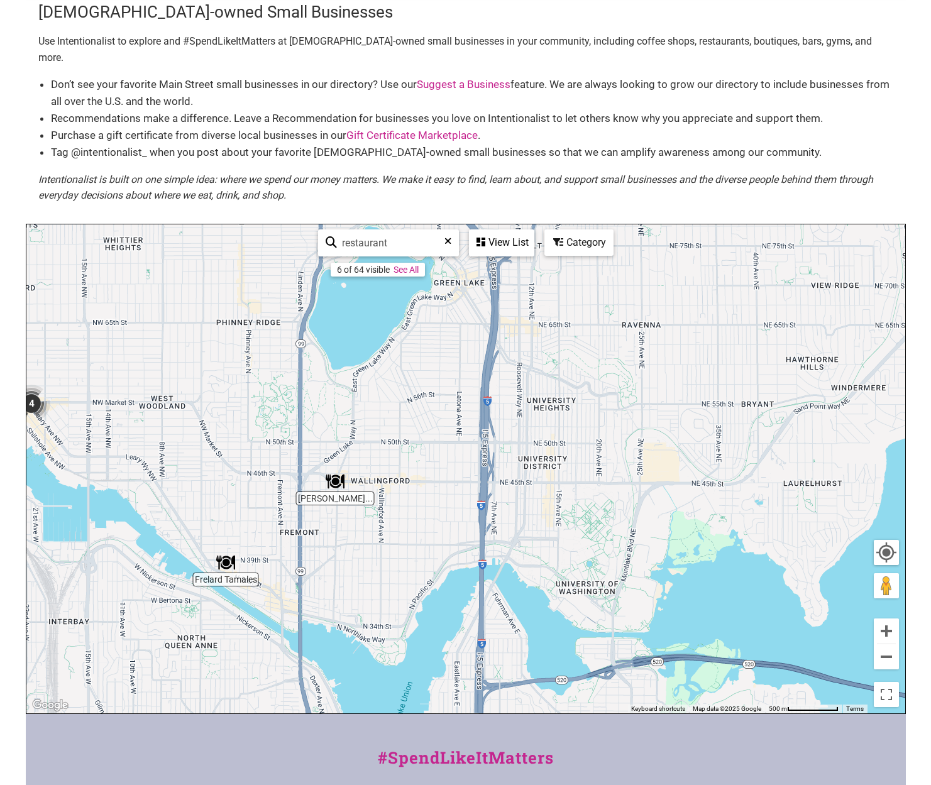
drag, startPoint x: 739, startPoint y: 492, endPoint x: 563, endPoint y: 492, distance: 176.6
click at [563, 492] on div "To navigate, press the arrow keys." at bounding box center [465, 468] width 879 height 489
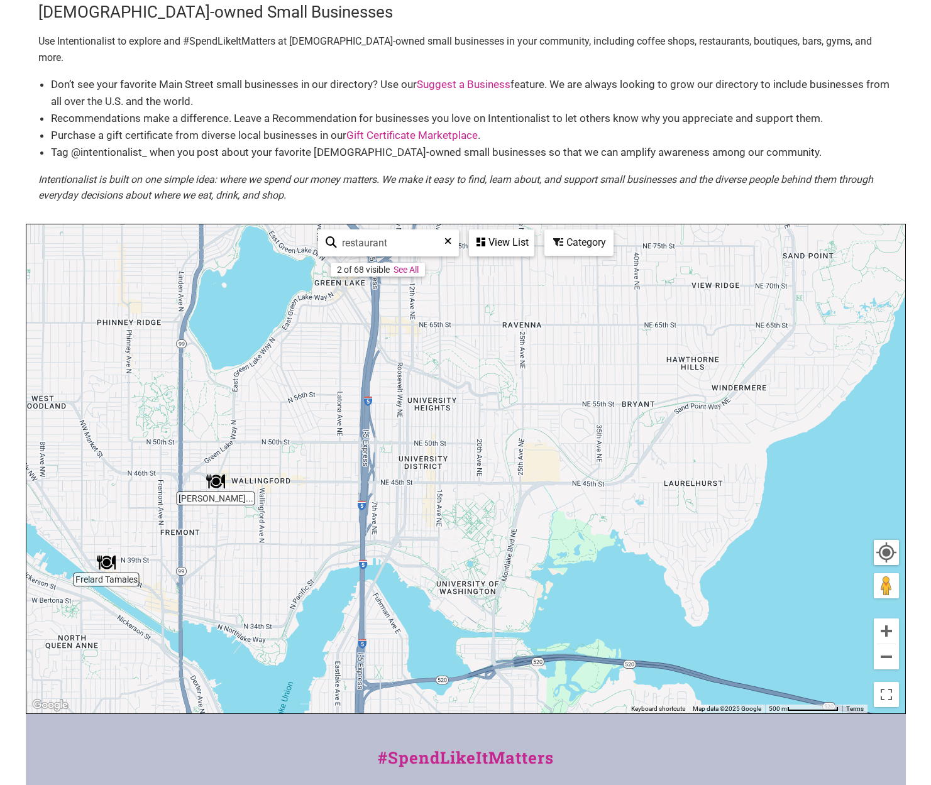
click at [407, 231] on input "restaurant" at bounding box center [394, 243] width 114 height 25
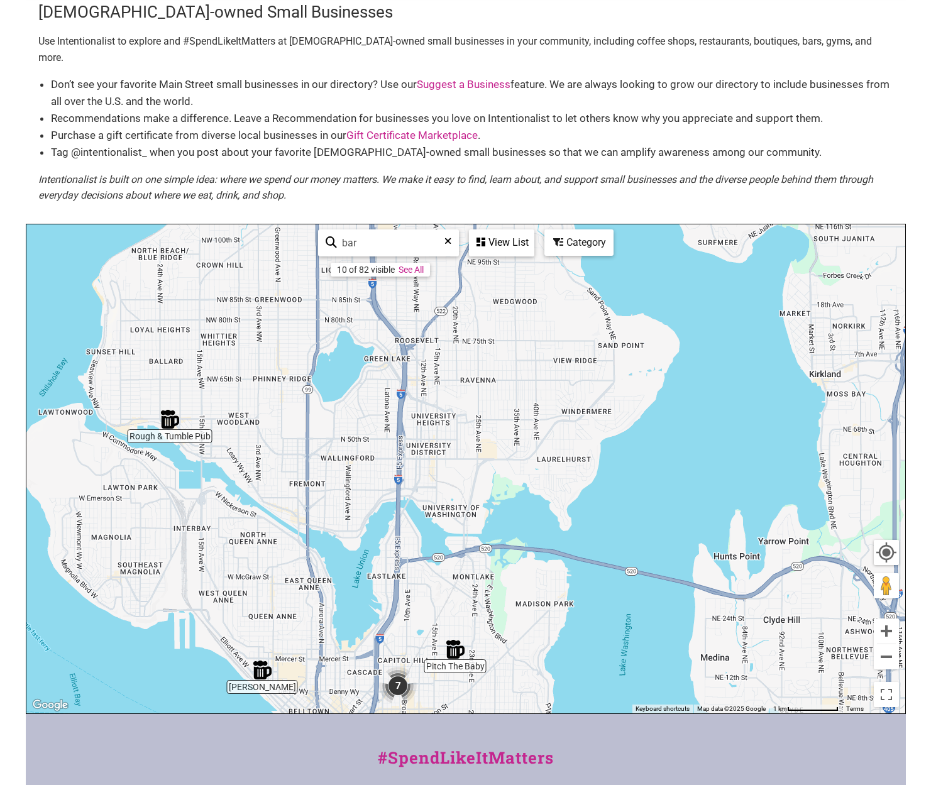
click at [365, 231] on input "bar" at bounding box center [394, 243] width 114 height 25
type input "restaurant"
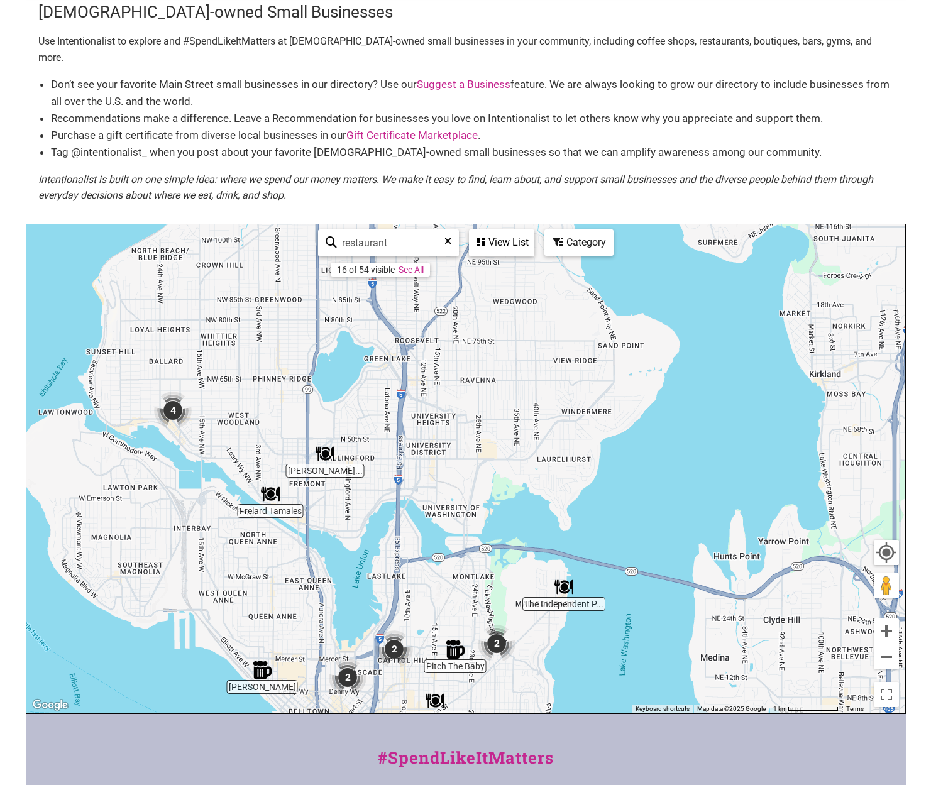
click at [456, 564] on div "To navigate, press the arrow keys." at bounding box center [465, 468] width 879 height 489
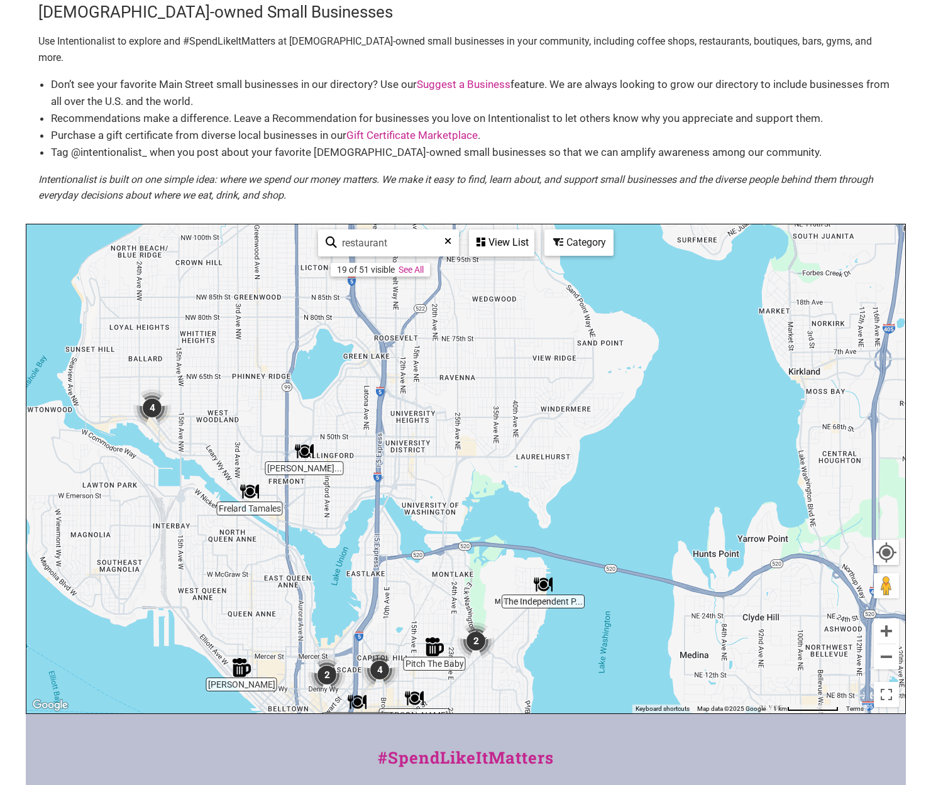
click at [424, 489] on div "To navigate, press the arrow keys." at bounding box center [465, 468] width 879 height 489
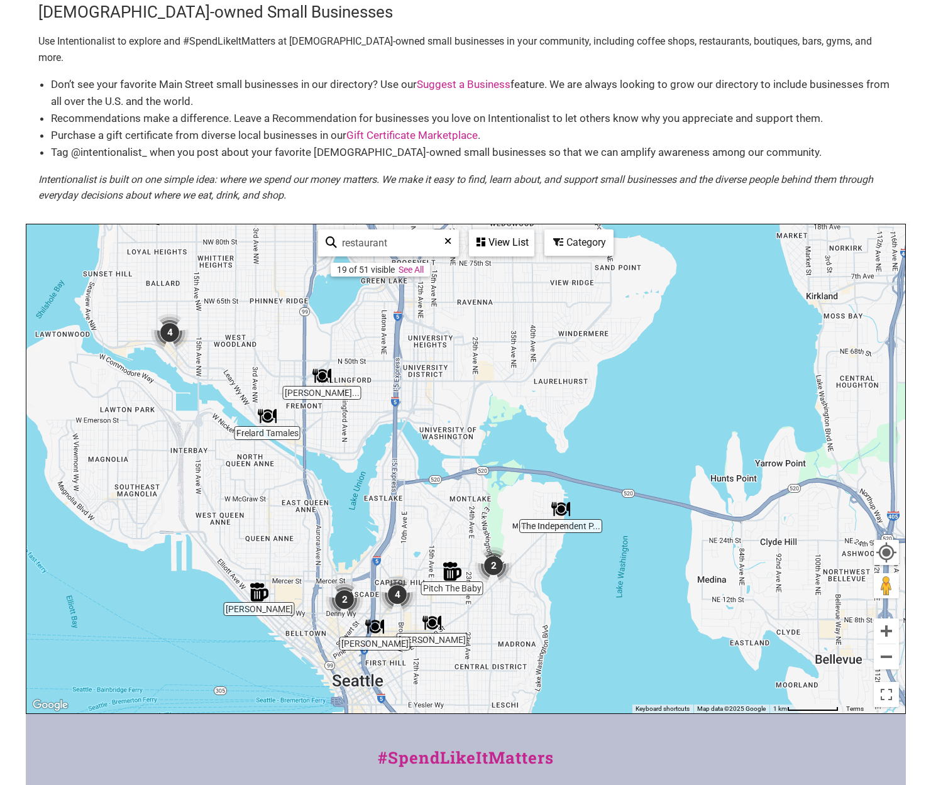
drag, startPoint x: 424, startPoint y: 489, endPoint x: 447, endPoint y: 409, distance: 83.1
click at [447, 409] on div "To navigate, press the arrow keys." at bounding box center [465, 468] width 879 height 489
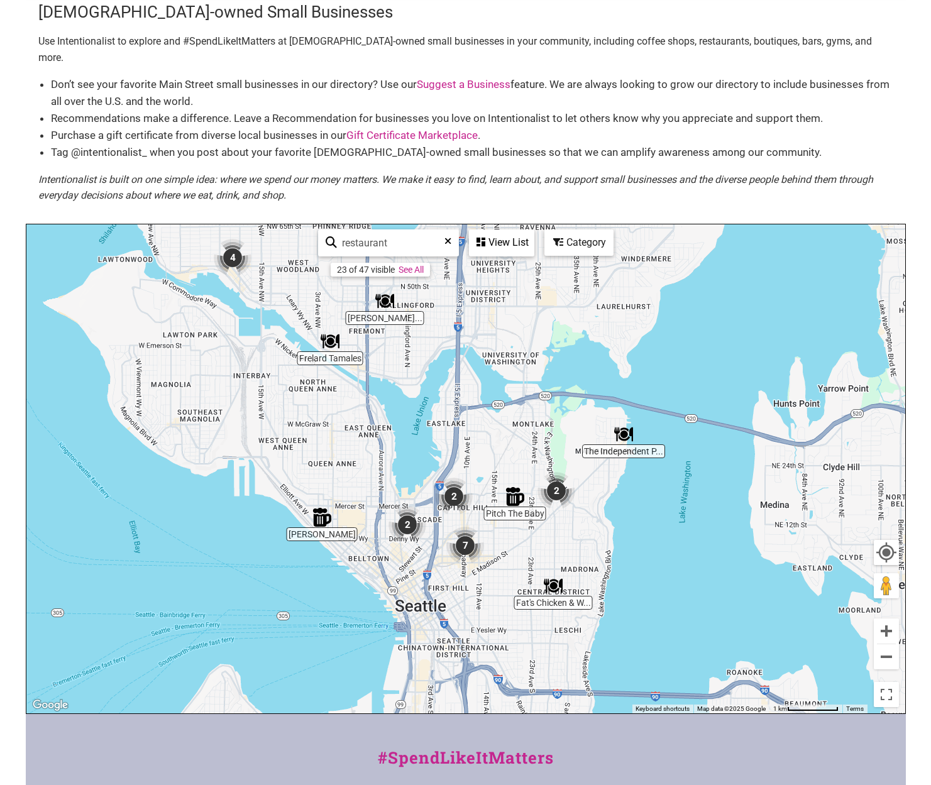
drag, startPoint x: 447, startPoint y: 409, endPoint x: 507, endPoint y: 327, distance: 102.1
click at [507, 327] on div "To navigate, press the arrow keys." at bounding box center [465, 468] width 879 height 489
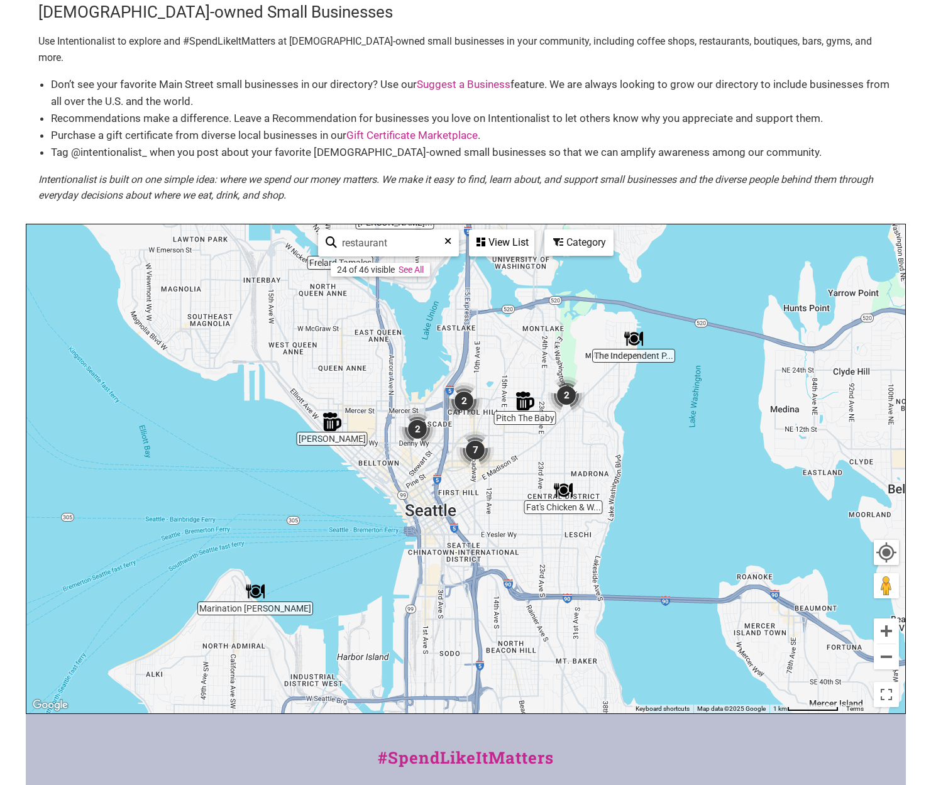
drag, startPoint x: 338, startPoint y: 545, endPoint x: 309, endPoint y: 422, distance: 125.8
click at [309, 422] on div "To navigate, press the arrow keys." at bounding box center [465, 468] width 879 height 489
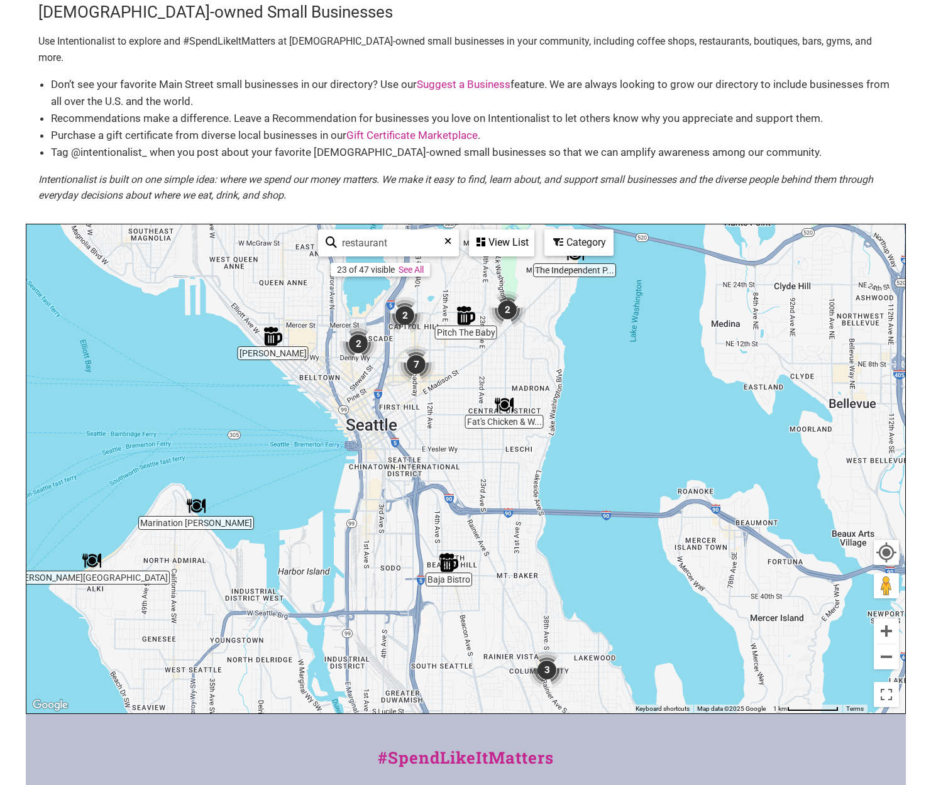
click at [91, 551] on img "Harry's Beach House" at bounding box center [91, 560] width 19 height 19
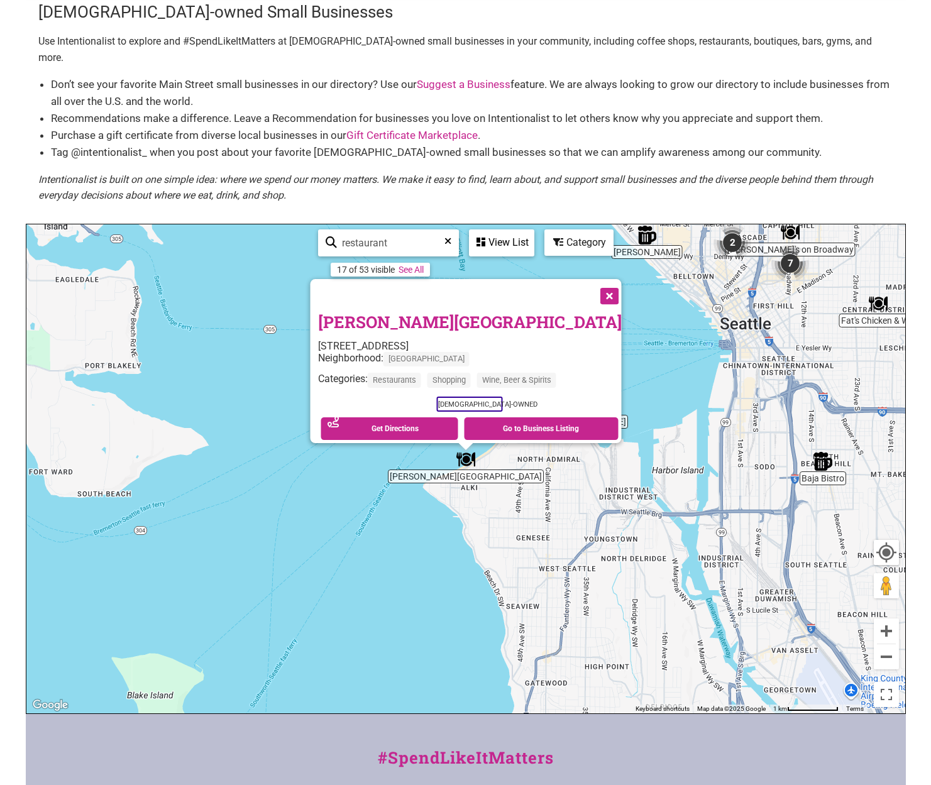
click at [665, 360] on div "To navigate, press the arrow keys. [GEOGRAPHIC_DATA] [STREET_ADDRESS] Neighborh…" at bounding box center [465, 468] width 879 height 489
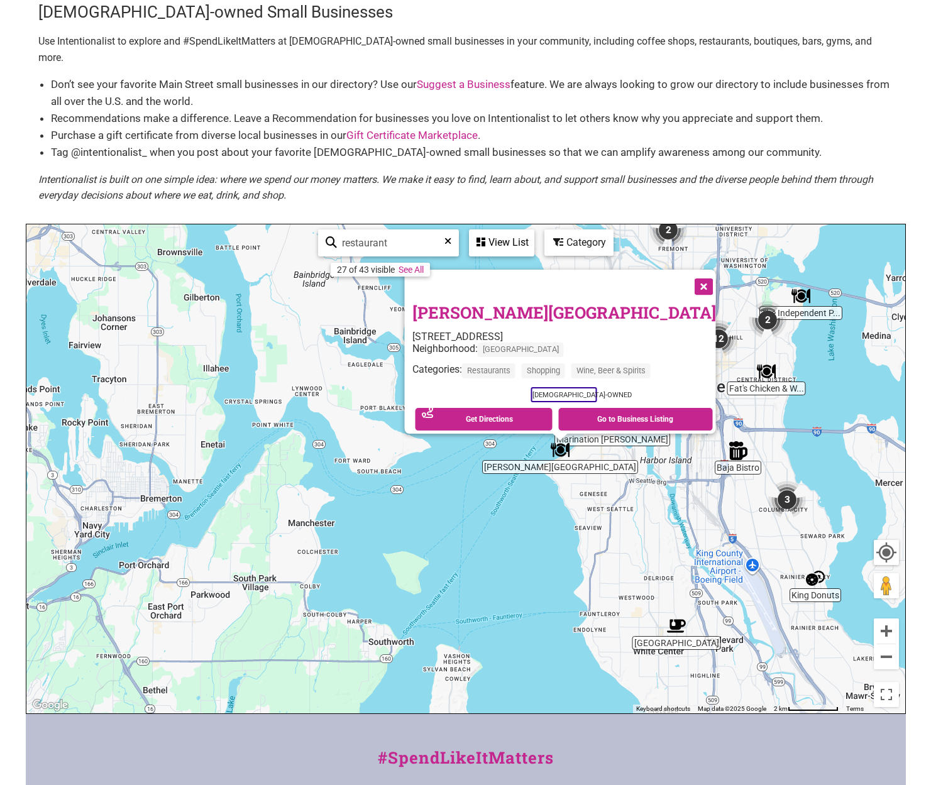
click at [493, 546] on div "To navigate, press the arrow keys. [GEOGRAPHIC_DATA] [STREET_ADDRESS] Neighborh…" at bounding box center [465, 468] width 879 height 489
click at [686, 270] on button "Close" at bounding box center [701, 285] width 31 height 31
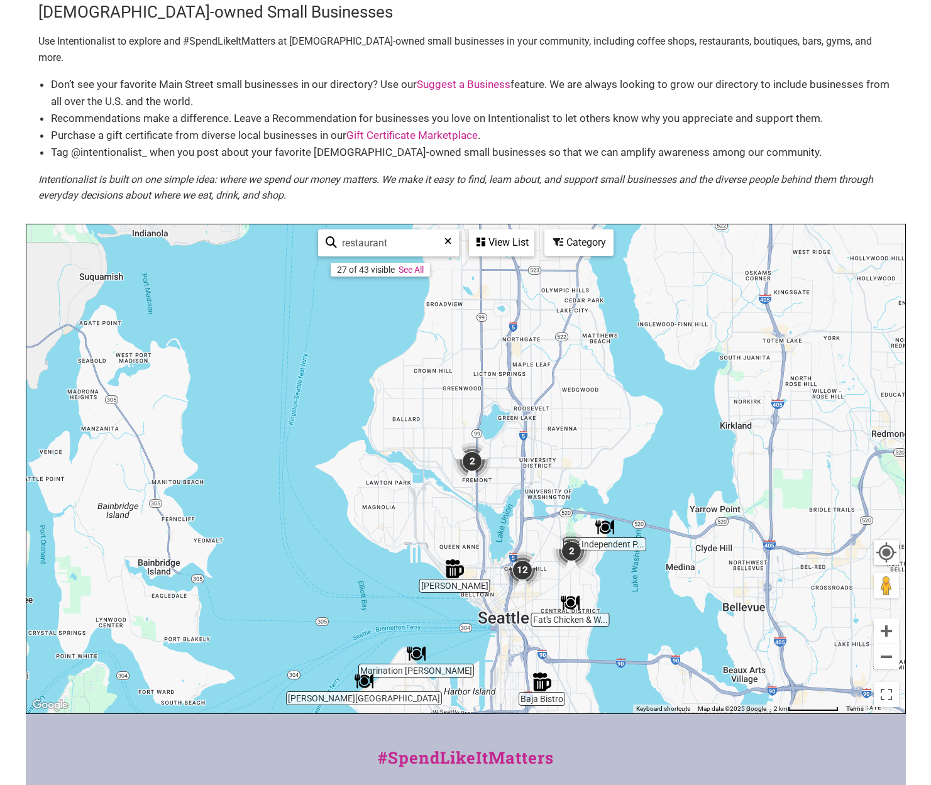
drag, startPoint x: 806, startPoint y: 406, endPoint x: 605, endPoint y: 638, distance: 307.4
click at [605, 638] on div "To navigate, press the arrow keys." at bounding box center [465, 468] width 879 height 489
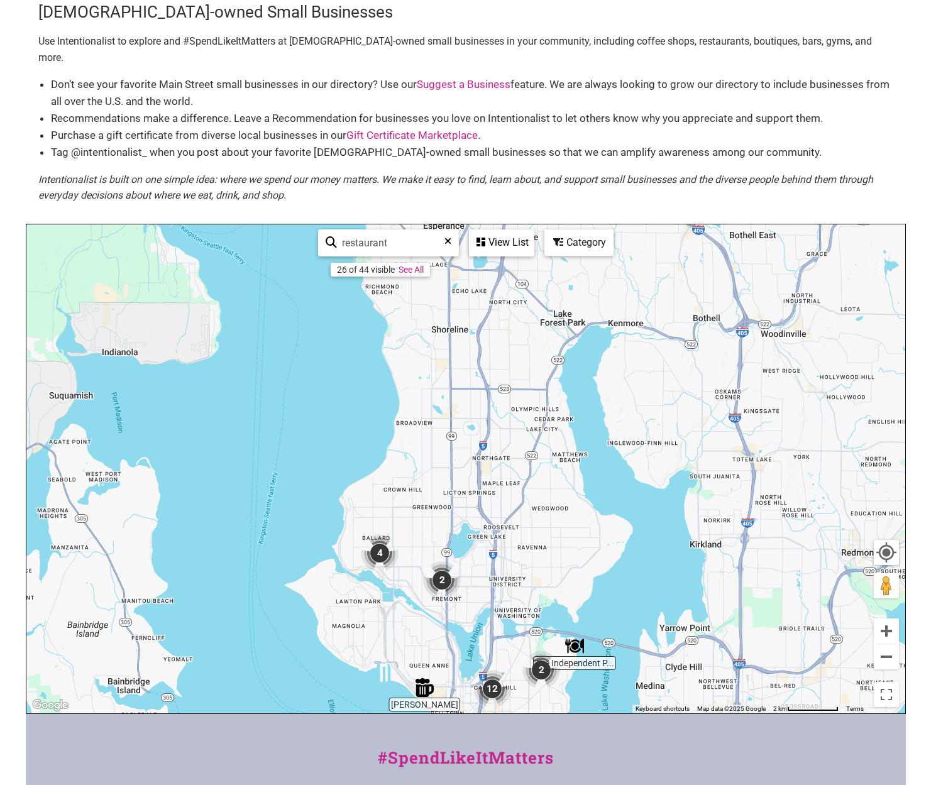
drag, startPoint x: 524, startPoint y: 431, endPoint x: 488, endPoint y: 561, distance: 134.5
click at [488, 561] on div "To navigate, press the arrow keys." at bounding box center [465, 468] width 879 height 489
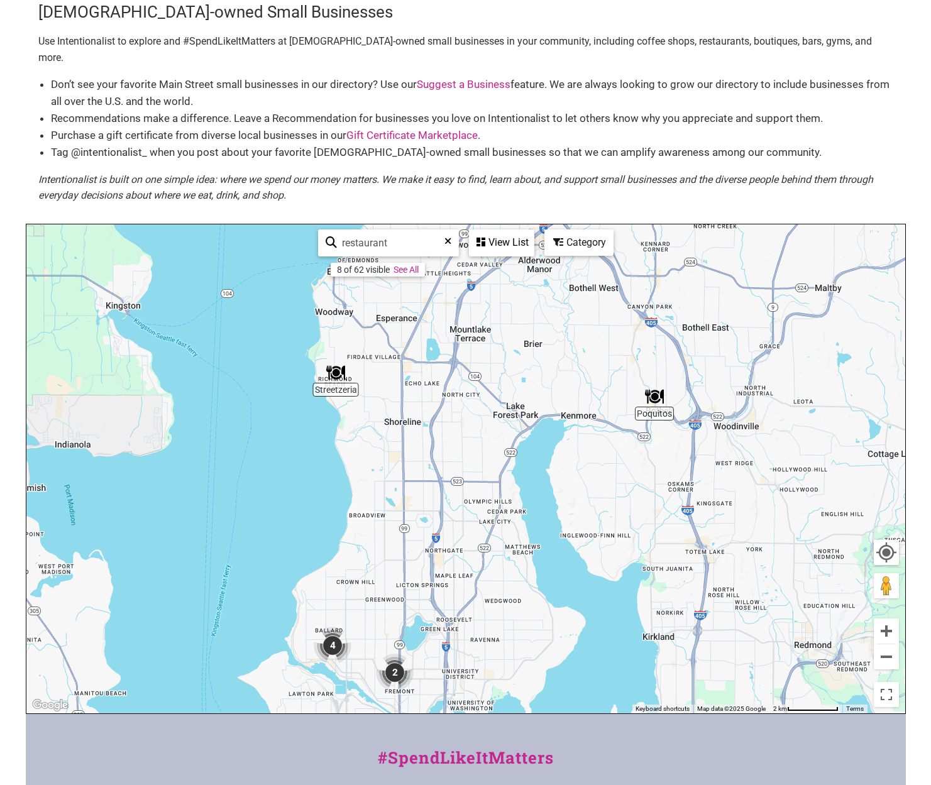
click at [336, 363] on img "Streetzeria" at bounding box center [335, 372] width 19 height 19
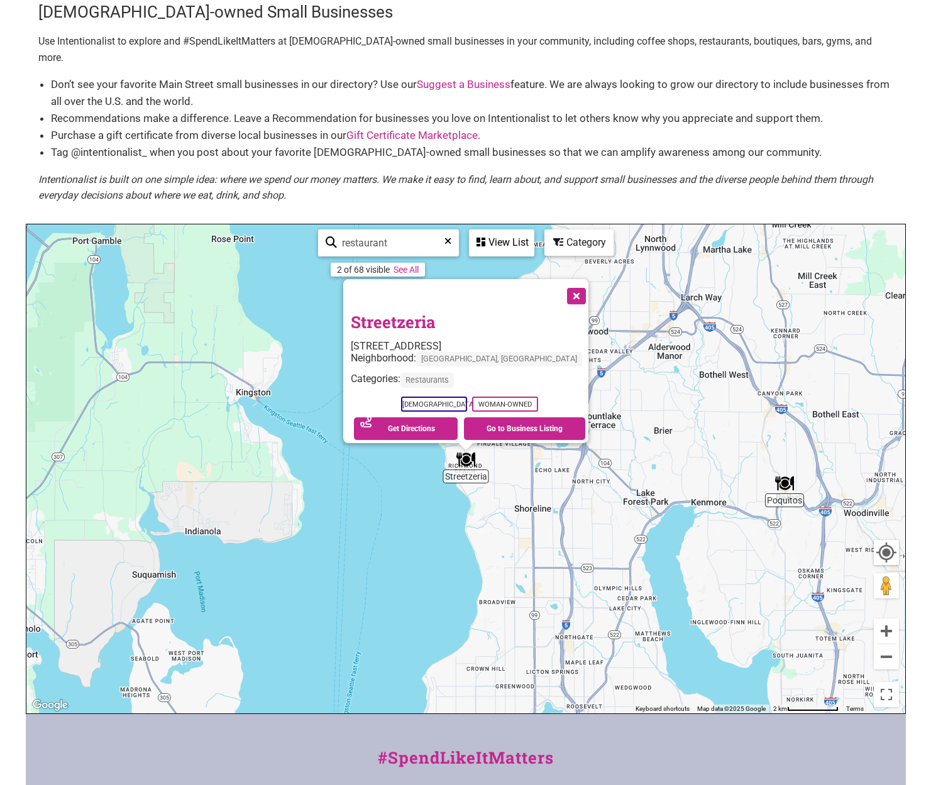
click at [412, 453] on div "To navigate, press the arrow keys. [GEOGRAPHIC_DATA] [STREET_ADDRESS] Neighborh…" at bounding box center [465, 468] width 879 height 489
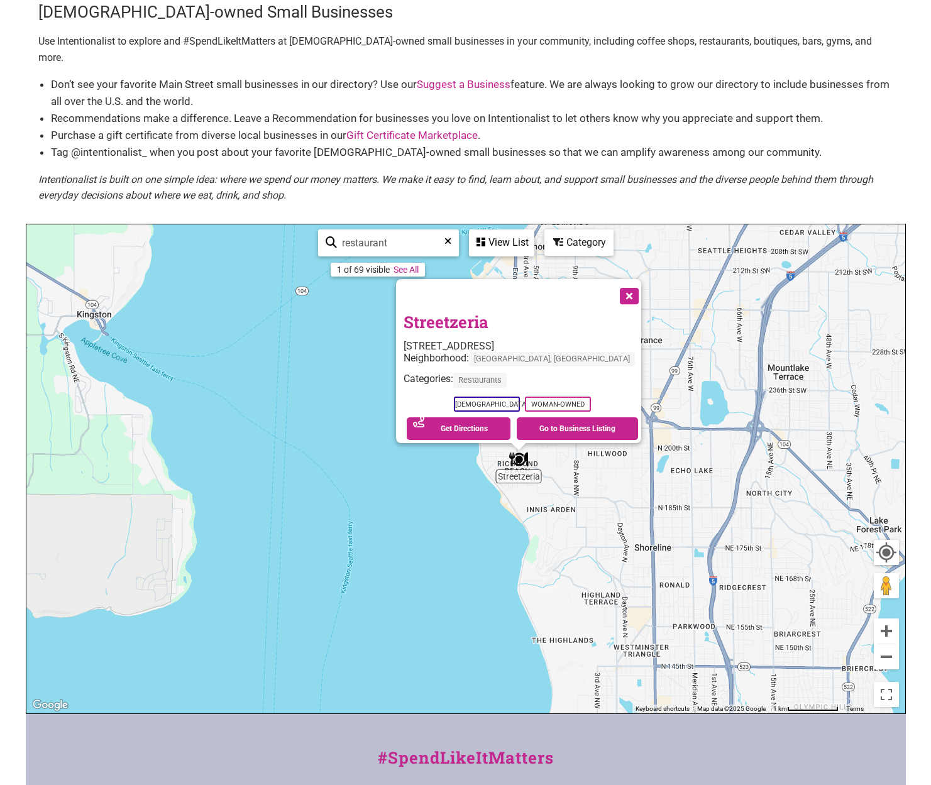
click at [412, 453] on div "To navigate, press the arrow keys. [GEOGRAPHIC_DATA] [STREET_ADDRESS] Neighborh…" at bounding box center [465, 468] width 879 height 489
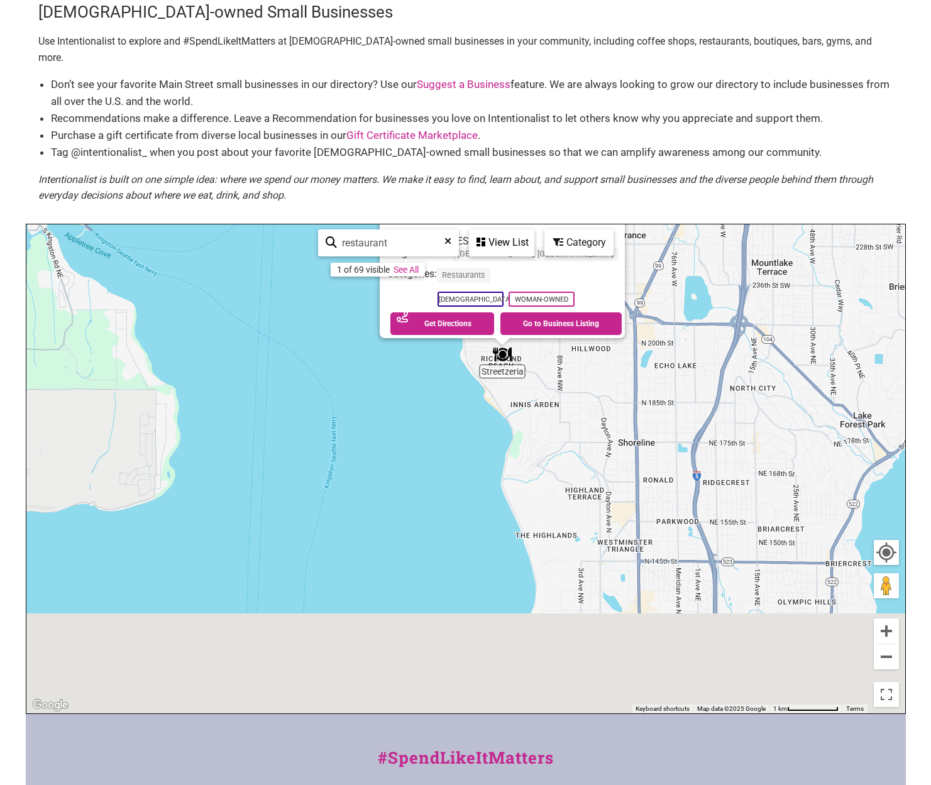
drag, startPoint x: 416, startPoint y: 618, endPoint x: 315, endPoint y: 407, distance: 234.2
click at [315, 407] on div "To navigate, press the arrow keys. [GEOGRAPHIC_DATA] [STREET_ADDRESS] Neighborh…" at bounding box center [465, 468] width 879 height 489
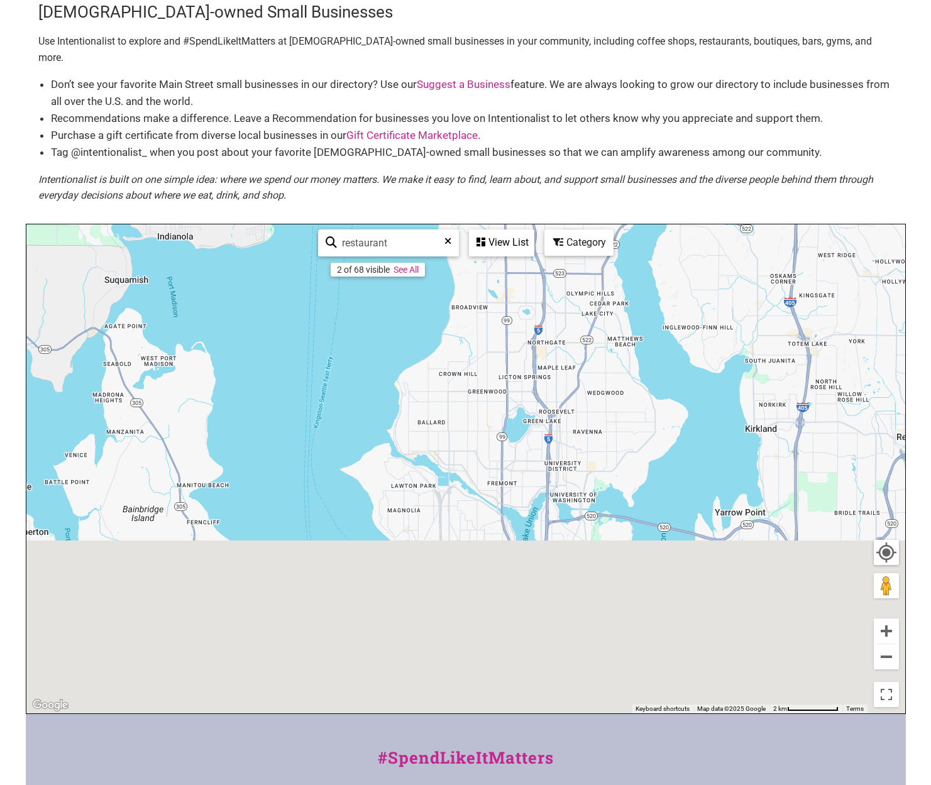
drag, startPoint x: 551, startPoint y: 571, endPoint x: 608, endPoint y: 221, distance: 354.8
click at [608, 224] on div "Poquitos Streetzeria To navigate, press the arrow keys. [GEOGRAPHIC_DATA] [STRE…" at bounding box center [465, 468] width 879 height 489
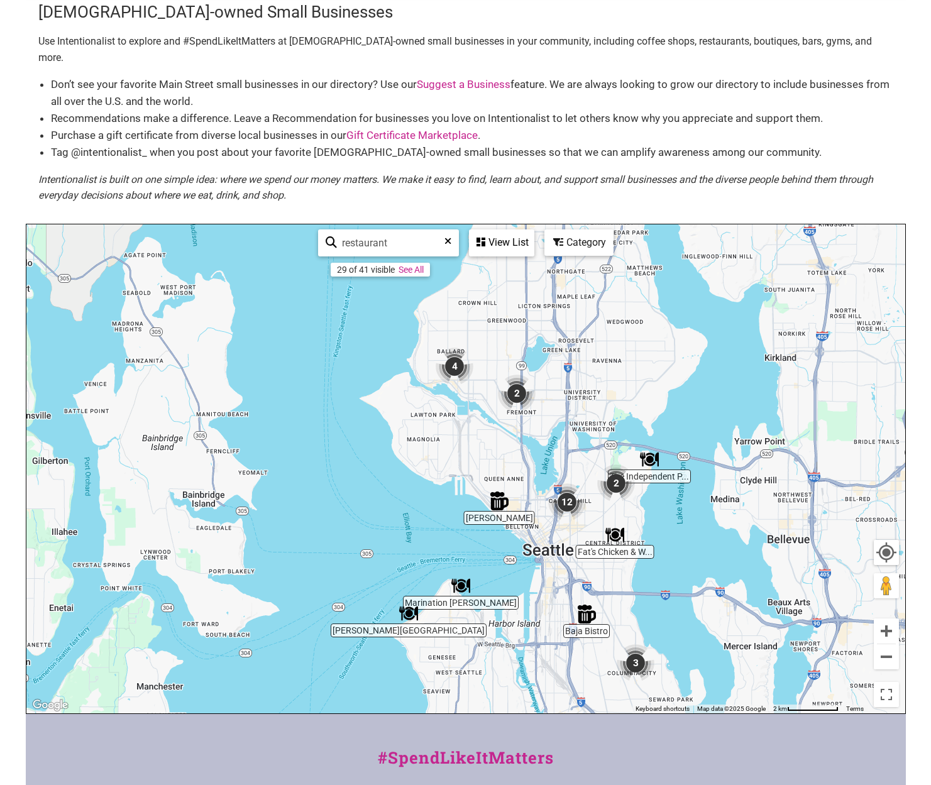
click at [517, 576] on div "To navigate, press the arrow keys." at bounding box center [465, 468] width 879 height 489
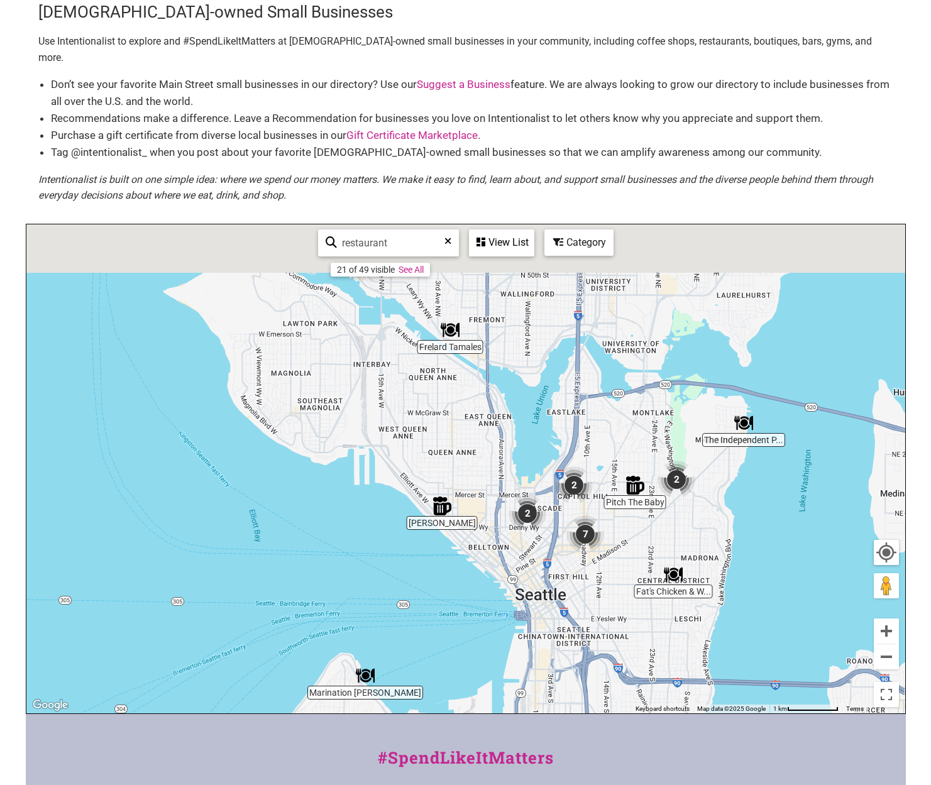
drag, startPoint x: 341, startPoint y: 361, endPoint x: 265, endPoint y: 532, distance: 187.1
click at [265, 532] on div "To navigate, press the arrow keys." at bounding box center [465, 468] width 879 height 489
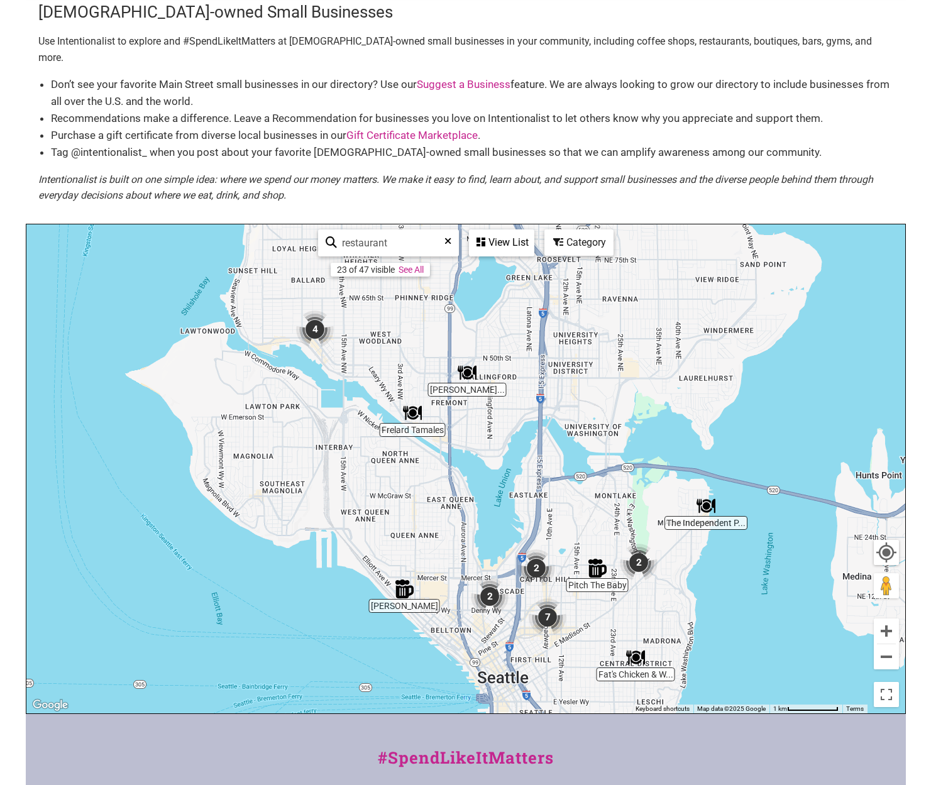
click at [415, 404] on img "Frelard Tamales" at bounding box center [412, 413] width 19 height 19
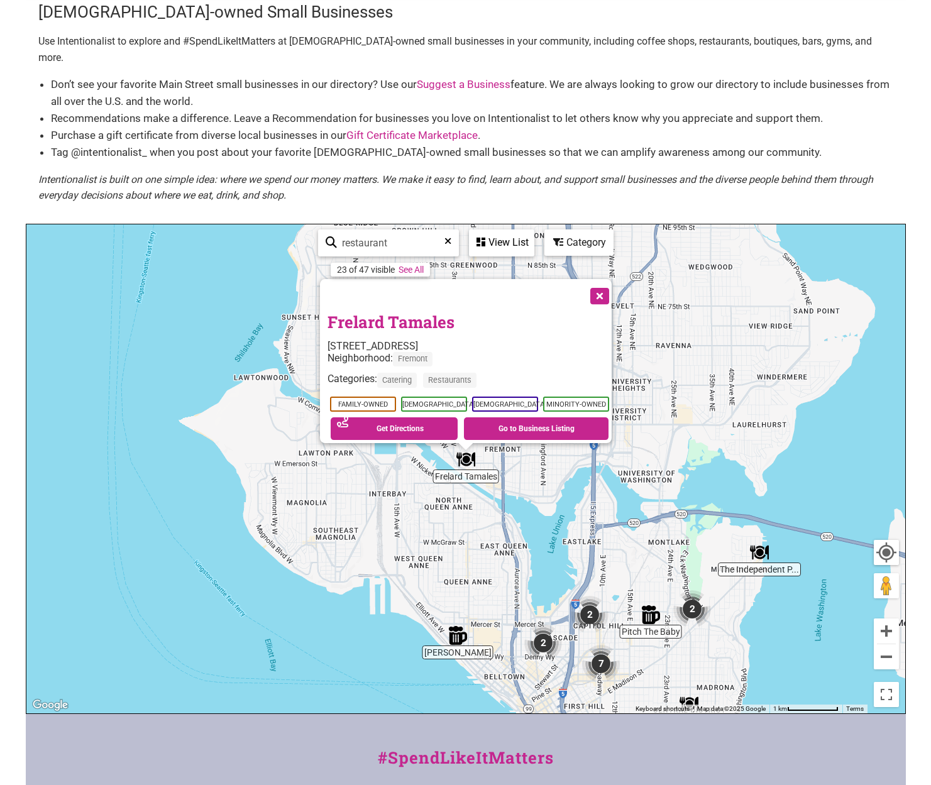
click at [535, 501] on div "To navigate, press the arrow keys. Frelard Tamales [STREET_ADDRESS] Neighborhoo…" at bounding box center [465, 468] width 879 height 489
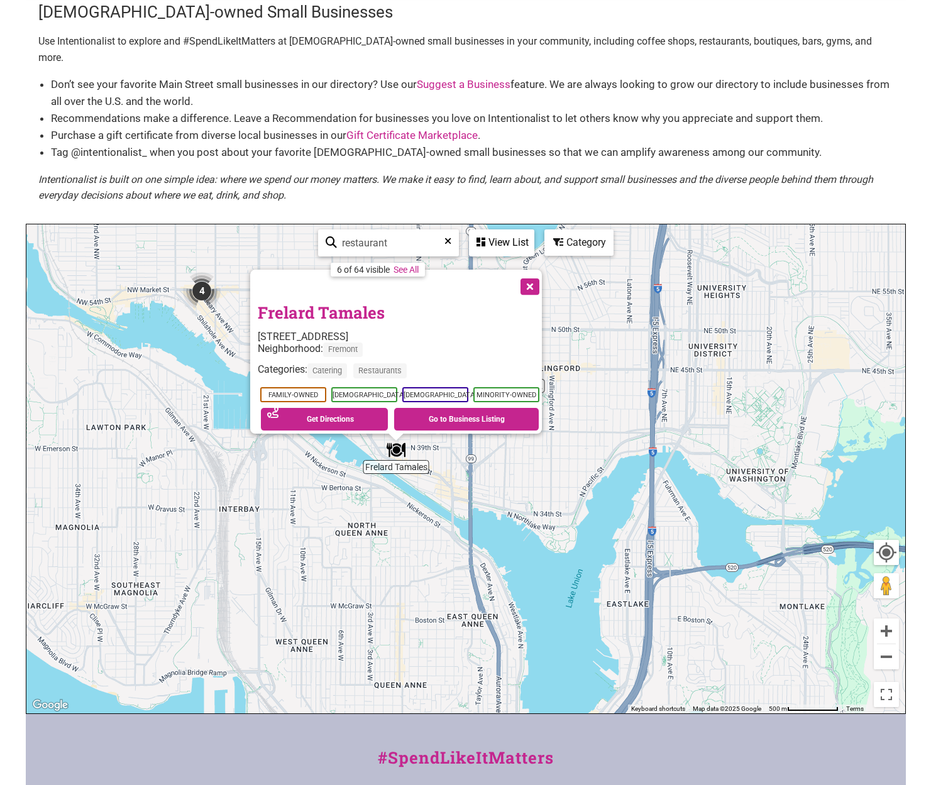
click at [350, 437] on div "To navigate, press the arrow keys. Frelard Tamales [STREET_ADDRESS] Neighborhoo…" at bounding box center [465, 468] width 879 height 489
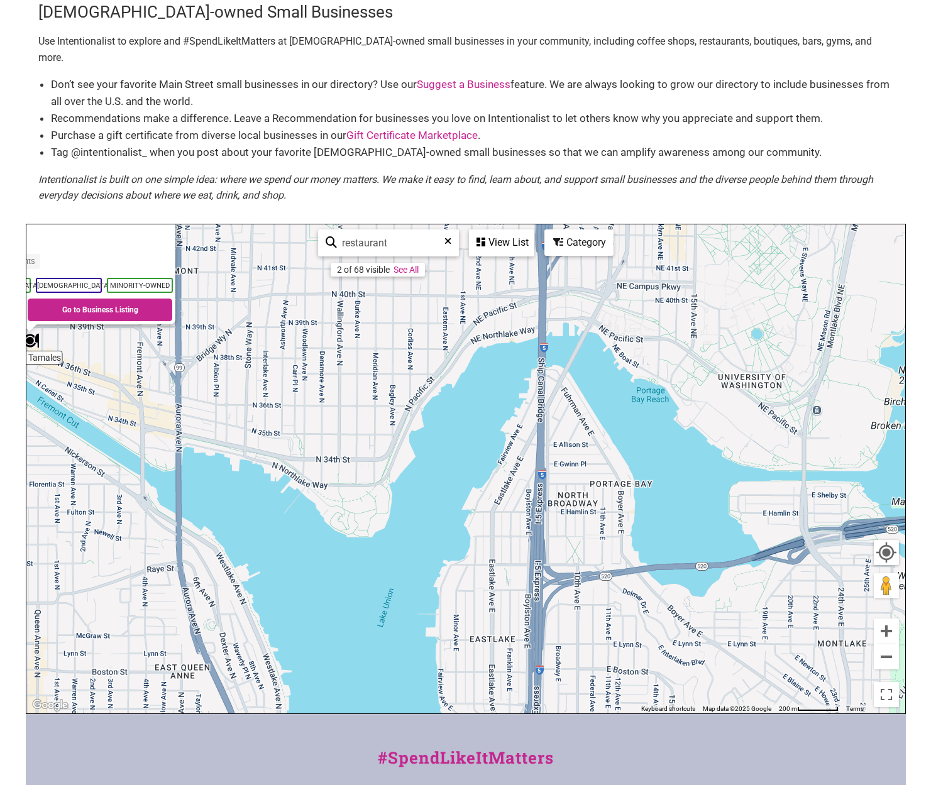
drag, startPoint x: 788, startPoint y: 602, endPoint x: 373, endPoint y: 486, distance: 430.5
click at [373, 486] on div "To navigate, press the arrow keys. Frelard Tamales [STREET_ADDRESS] Neighborhoo…" at bounding box center [465, 468] width 879 height 489
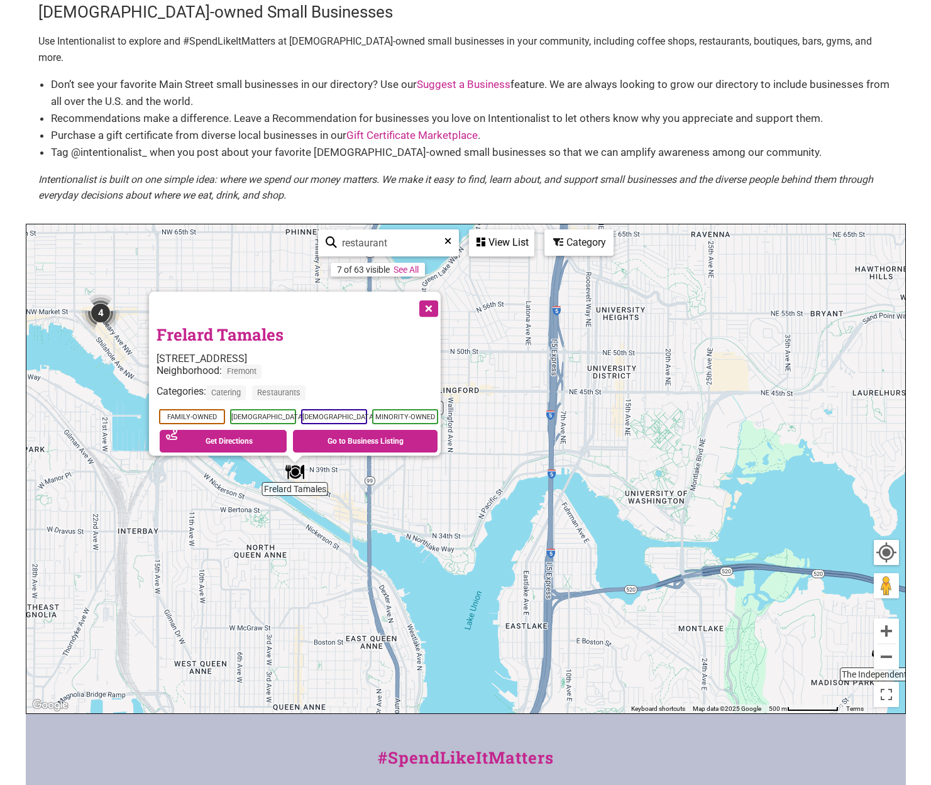
click at [608, 522] on div "To navigate, press the arrow keys. Frelard Tamales [STREET_ADDRESS] Neighborhoo…" at bounding box center [465, 468] width 879 height 489
click at [575, 238] on div "Category" at bounding box center [578, 242] width 69 height 26
click at [533, 233] on div "Category" at bounding box center [501, 243] width 63 height 24
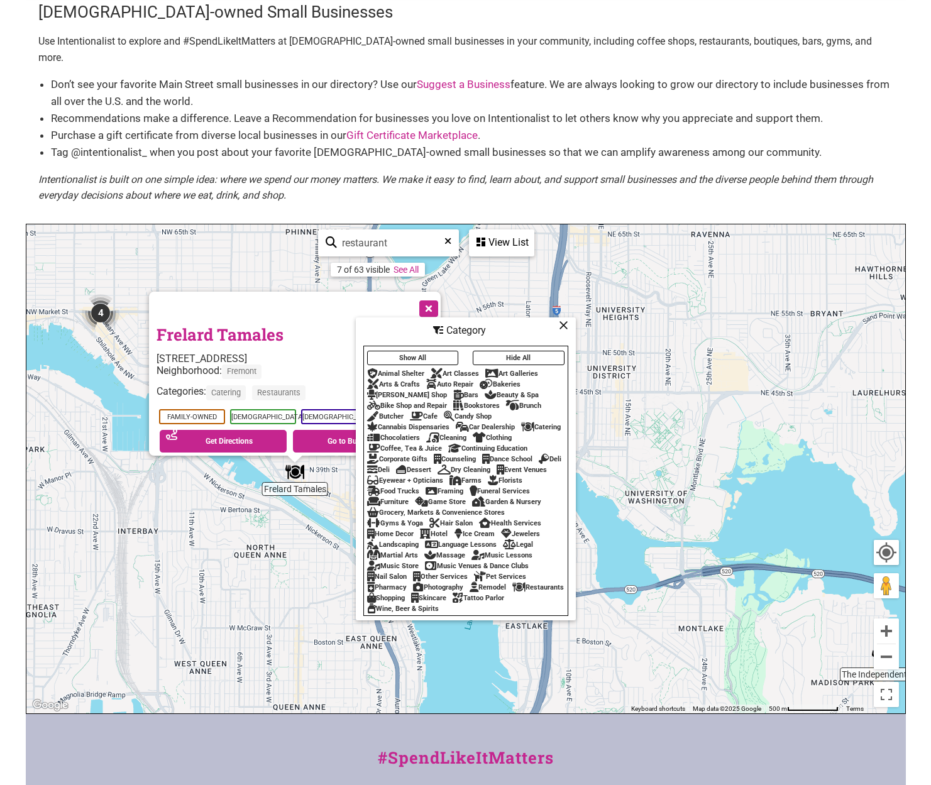
click at [445, 236] on icon at bounding box center [447, 245] width 7 height 19
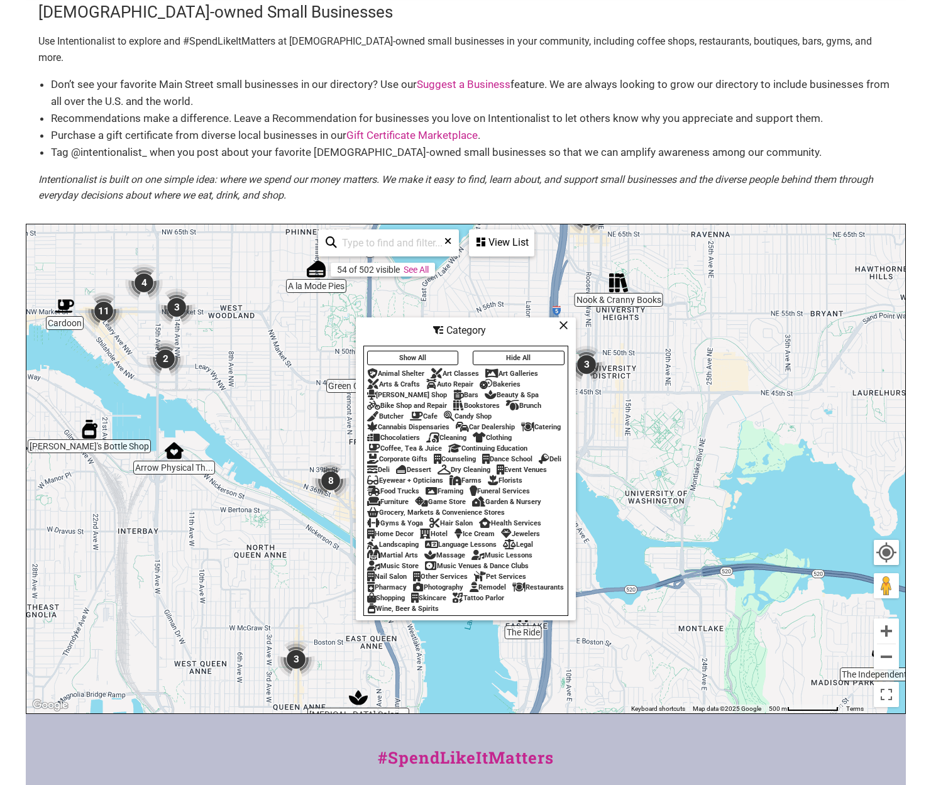
click at [666, 437] on div "To navigate, press the arrow keys." at bounding box center [465, 468] width 879 height 489
click at [564, 325] on icon at bounding box center [563, 325] width 9 height 1
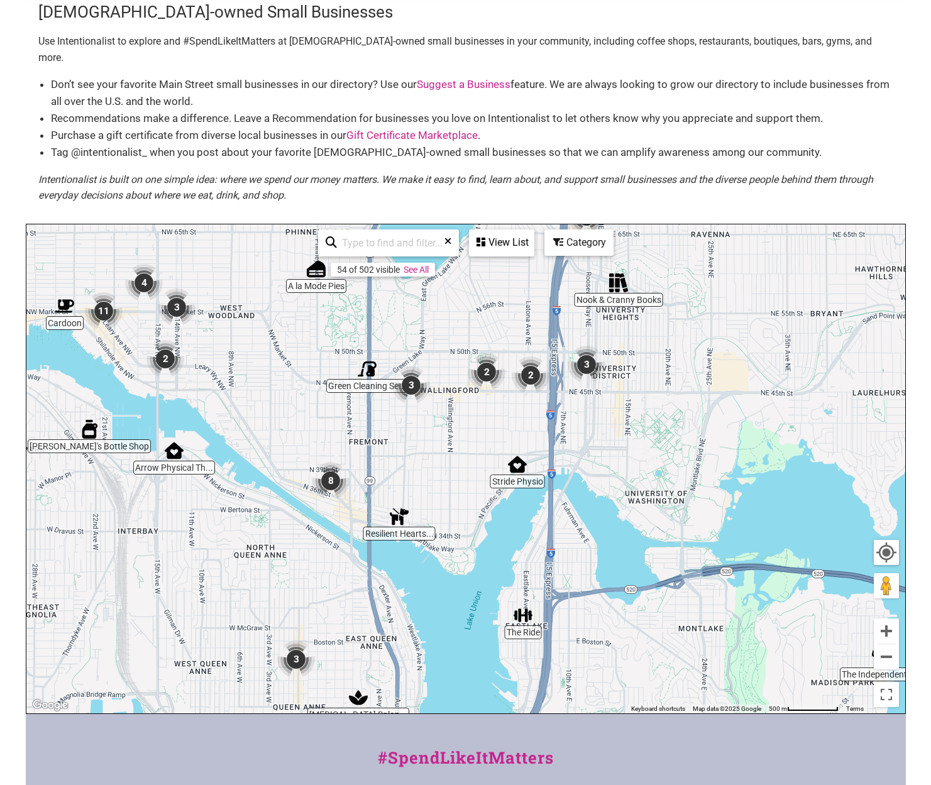
click at [632, 368] on div "To navigate, press the arrow keys." at bounding box center [465, 468] width 879 height 489
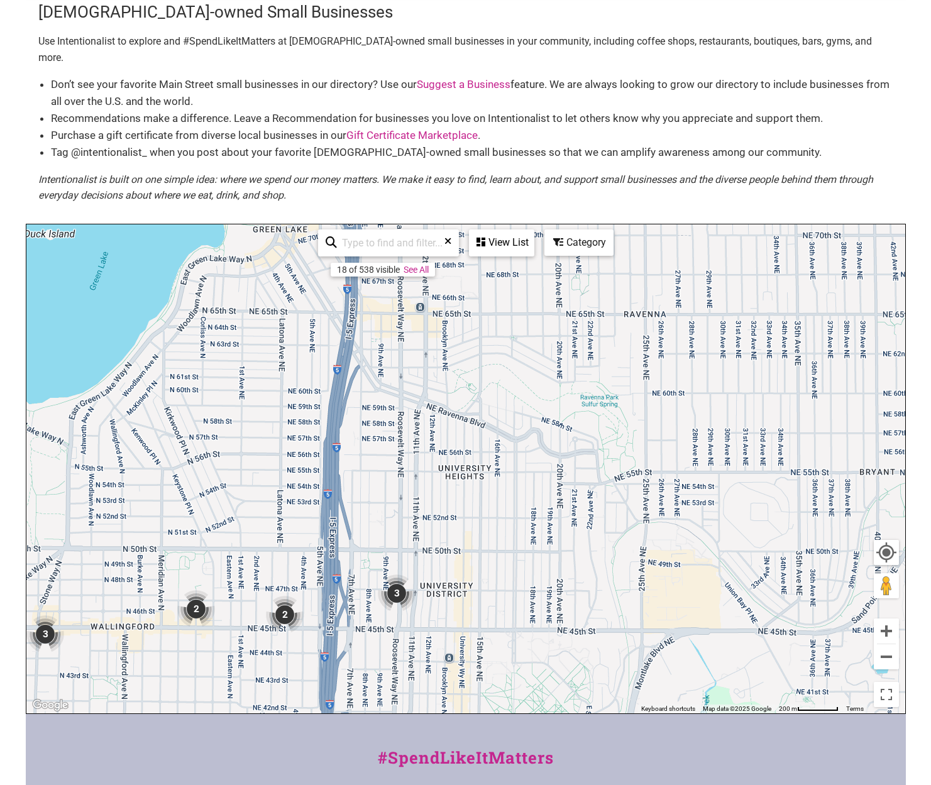
drag, startPoint x: 591, startPoint y: 323, endPoint x: 448, endPoint y: 556, distance: 273.7
click at [448, 556] on div "To navigate, press the arrow keys." at bounding box center [465, 468] width 879 height 489
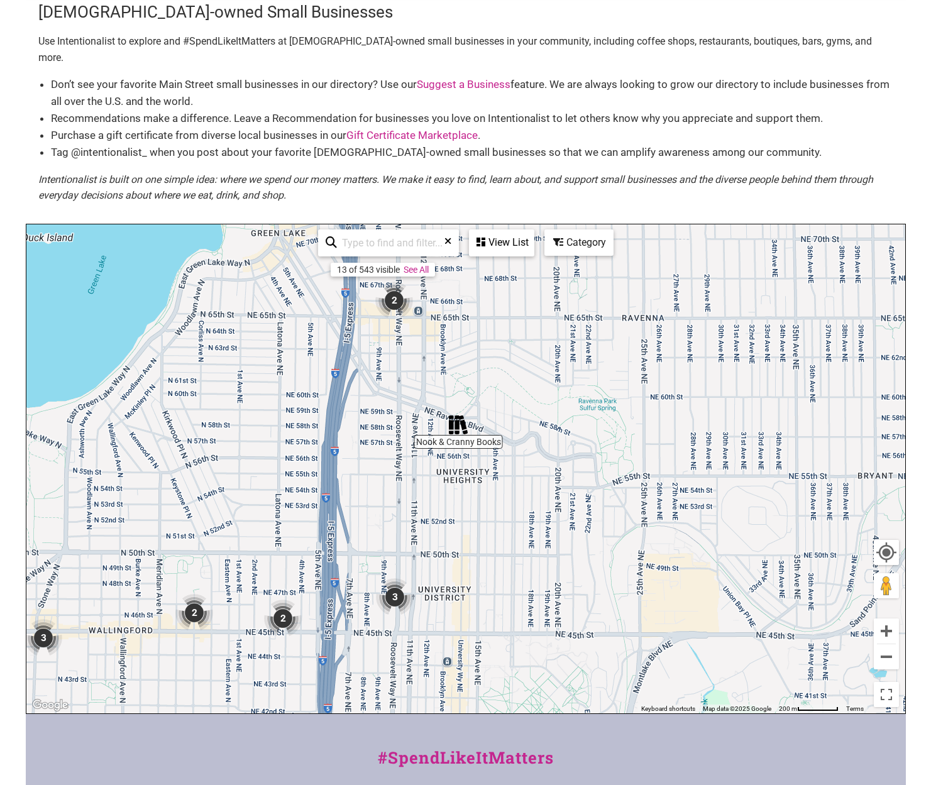
click at [394, 585] on img "3" at bounding box center [395, 597] width 38 height 38
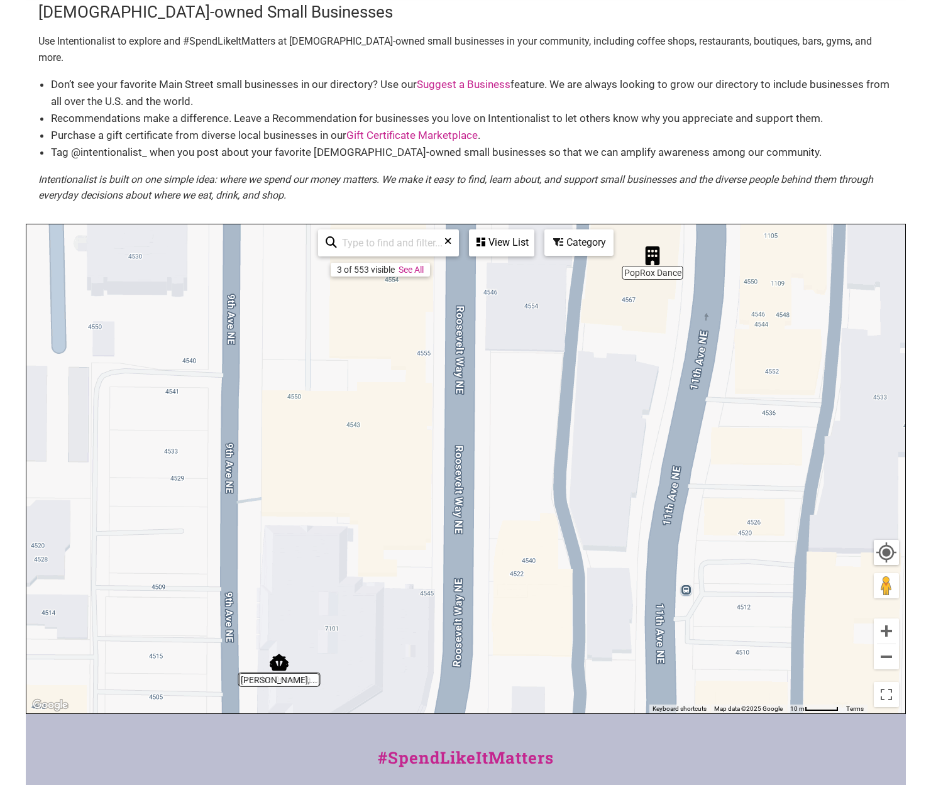
click at [275, 654] on img "McCune, Godfrey, Emerick & Broggel, Inc." at bounding box center [279, 663] width 19 height 19
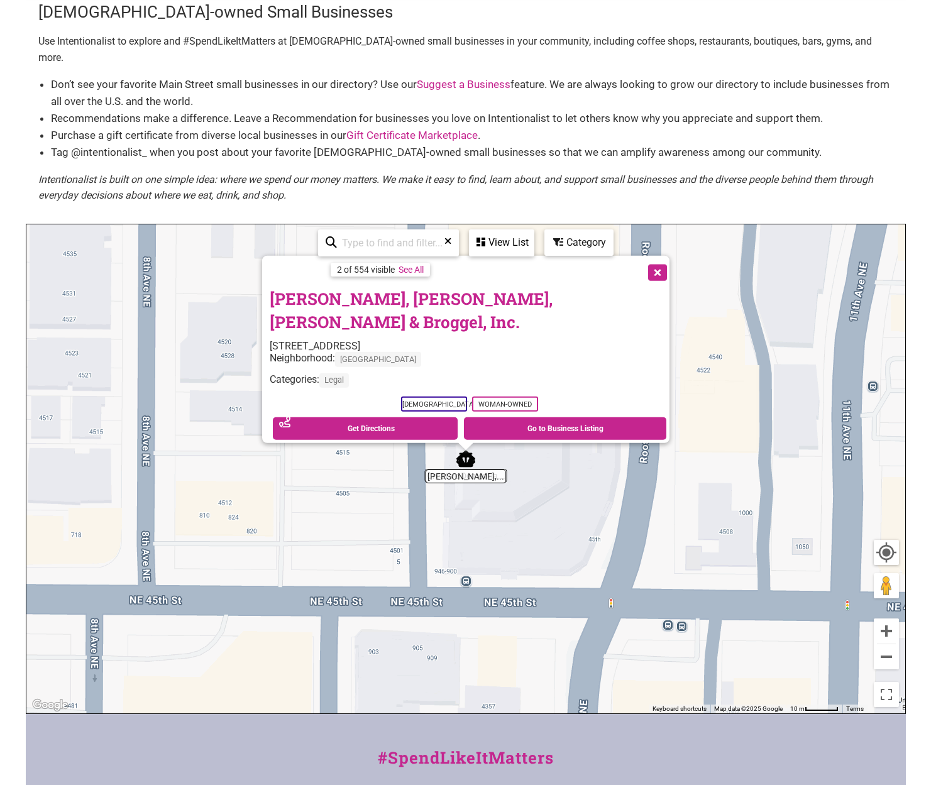
click at [428, 456] on div "To navigate, press the arrow keys. [PERSON_NAME], [PERSON_NAME] & [PERSON_NAME]…" at bounding box center [465, 468] width 879 height 489
click at [507, 457] on div "To navigate, press the arrow keys. [PERSON_NAME], [PERSON_NAME] & [PERSON_NAME]…" at bounding box center [465, 468] width 879 height 489
click at [552, 458] on div "To navigate, press the arrow keys. [PERSON_NAME], [PERSON_NAME] & [PERSON_NAME]…" at bounding box center [465, 468] width 879 height 489
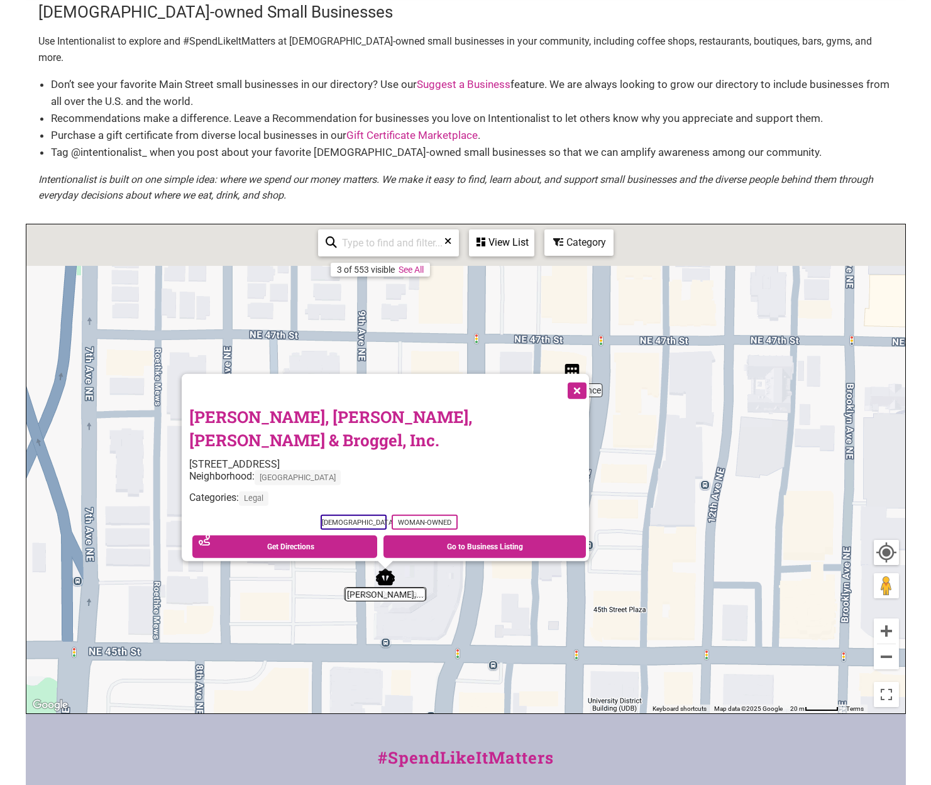
drag, startPoint x: 730, startPoint y: 398, endPoint x: 583, endPoint y: 573, distance: 227.5
click at [583, 573] on div "To navigate, press the arrow keys. [PERSON_NAME], [PERSON_NAME] & [PERSON_NAME]…" at bounding box center [465, 468] width 879 height 489
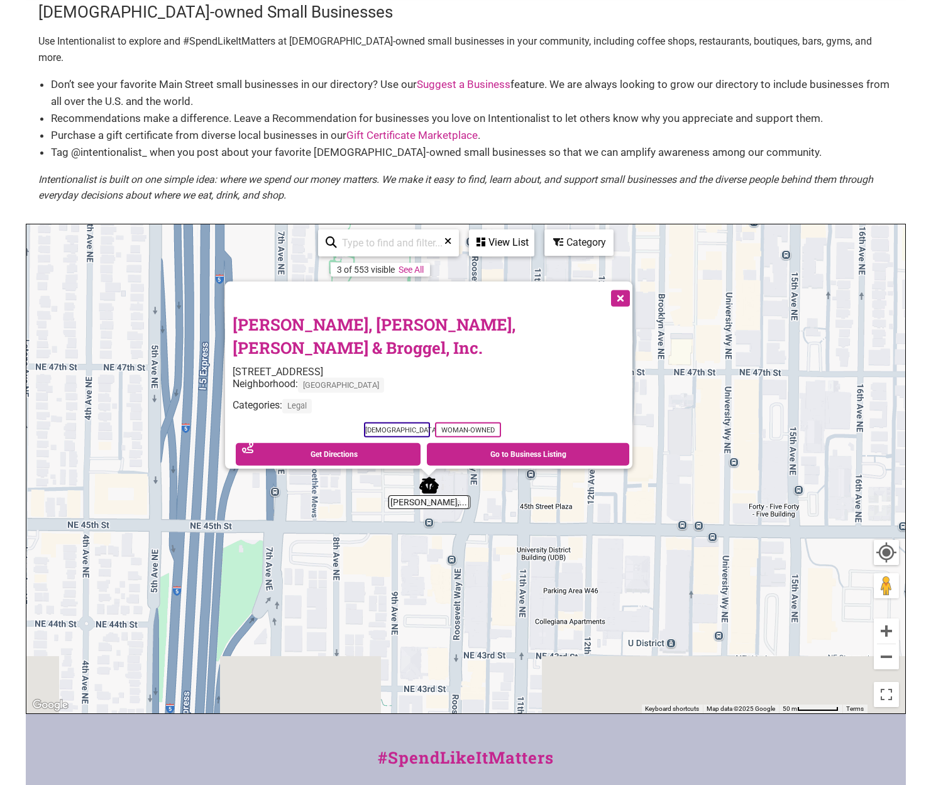
drag, startPoint x: 694, startPoint y: 493, endPoint x: 668, endPoint y: 307, distance: 187.8
click at [668, 307] on div "To navigate, press the arrow keys. [PERSON_NAME], [PERSON_NAME] & [PERSON_NAME]…" at bounding box center [465, 468] width 879 height 489
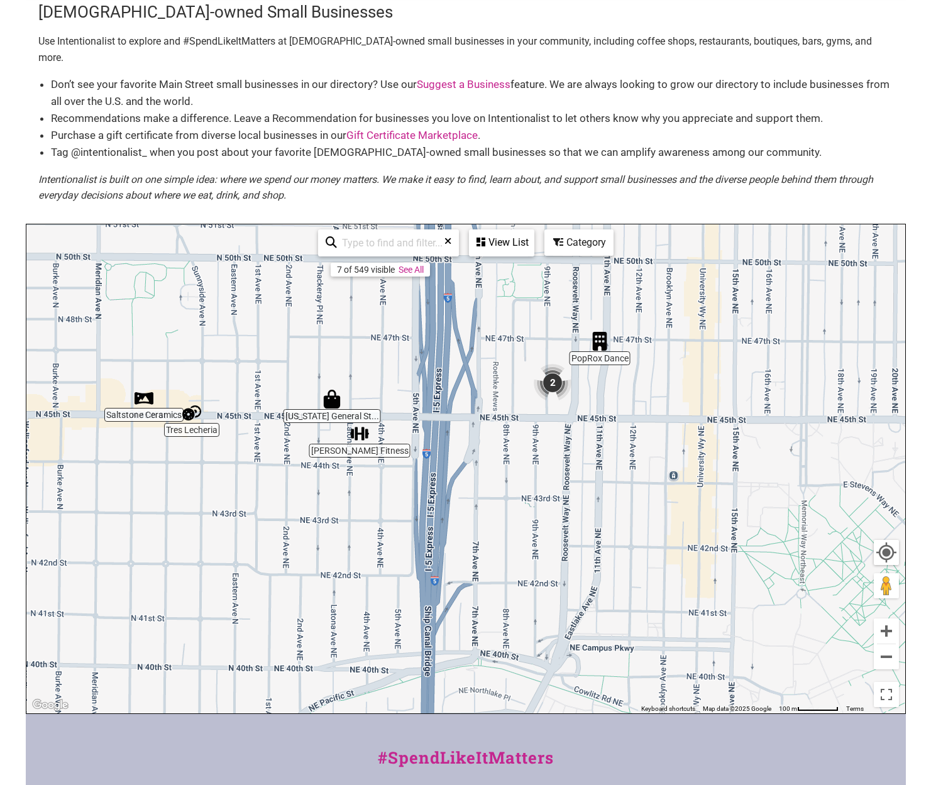
click at [564, 522] on div "To navigate, press the arrow keys." at bounding box center [465, 468] width 879 height 489
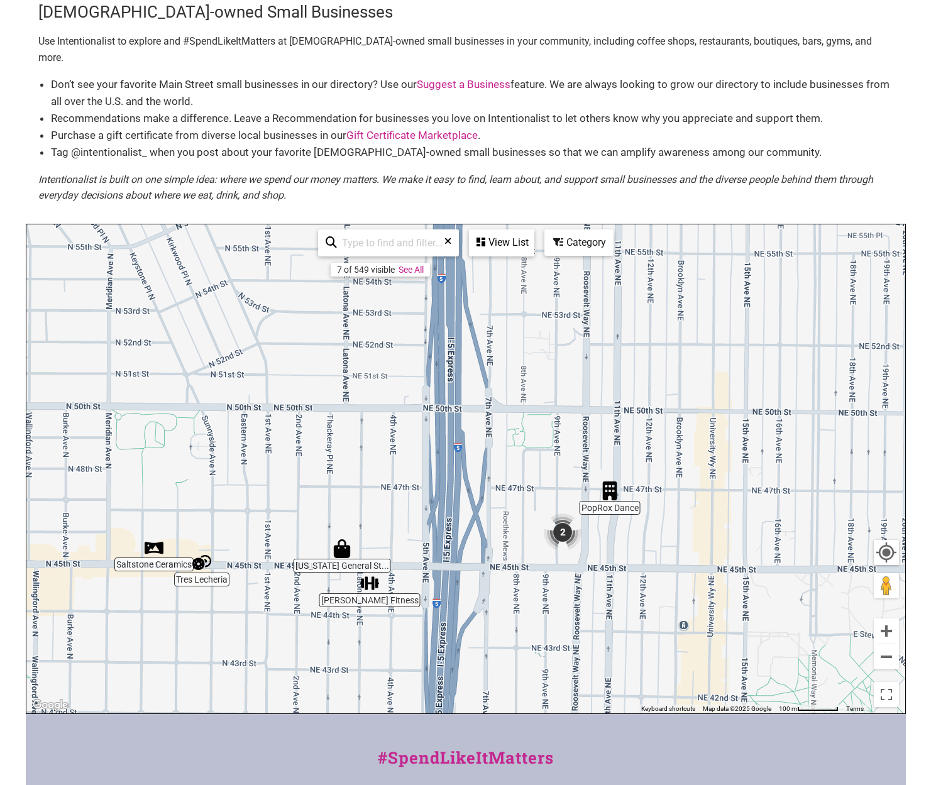
drag, startPoint x: 659, startPoint y: 390, endPoint x: 669, endPoint y: 542, distance: 152.4
click at [669, 542] on div "To navigate, press the arrow keys." at bounding box center [465, 468] width 879 height 489
click at [207, 554] on img "Tres Lecheria" at bounding box center [201, 563] width 19 height 19
